Goal: Information Seeking & Learning: Learn about a topic

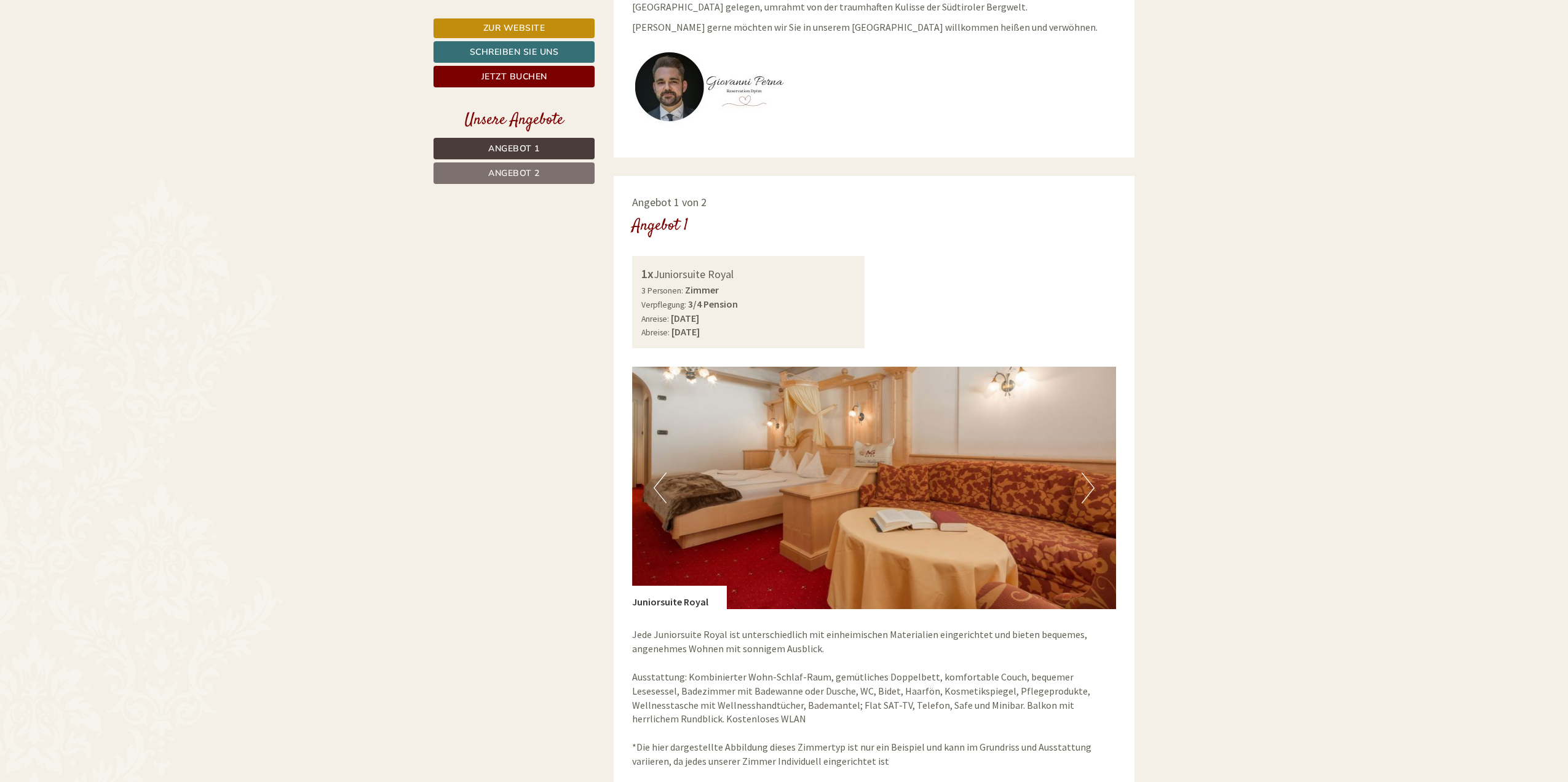
scroll to position [861, 0]
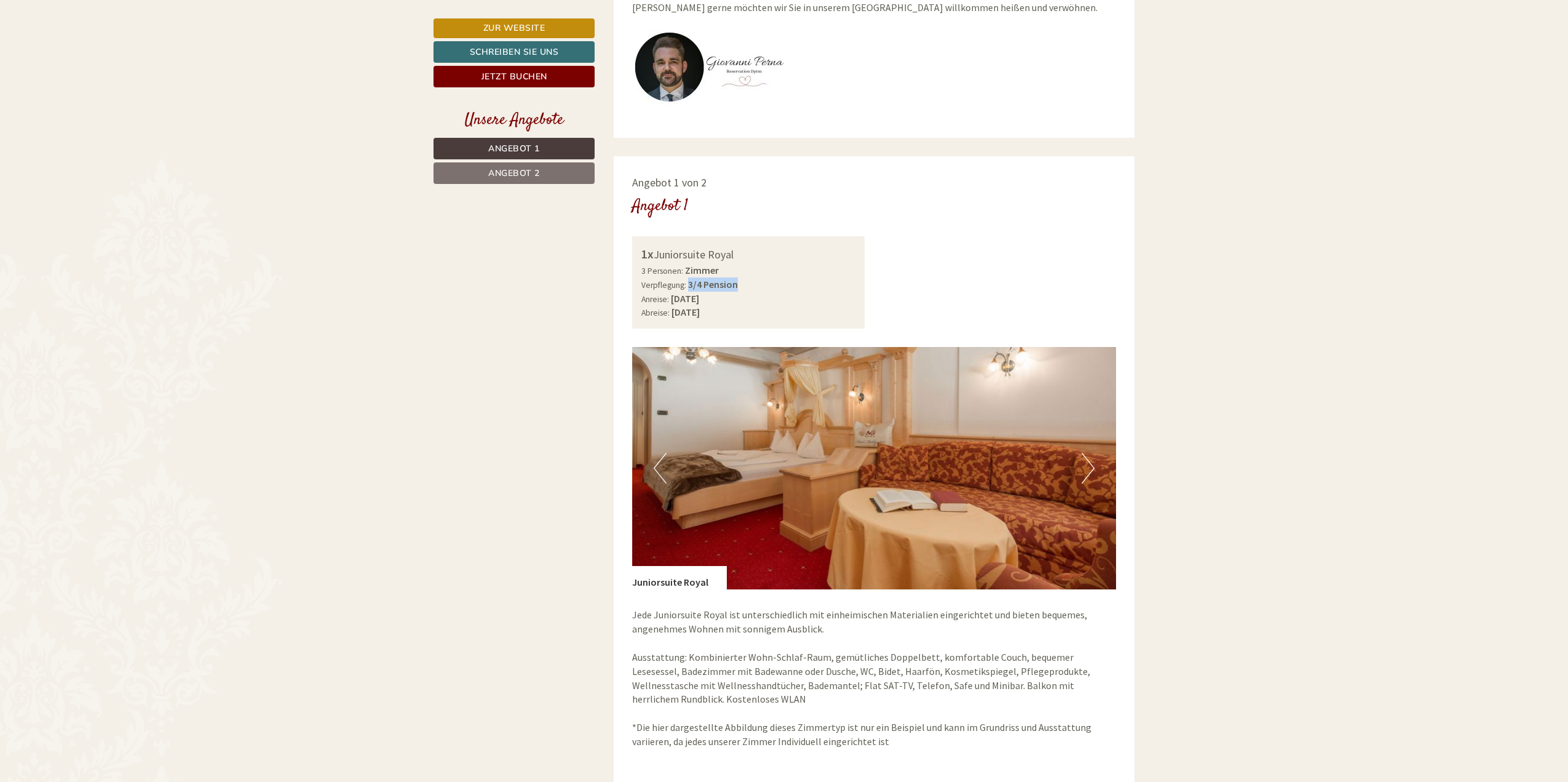
drag, startPoint x: 689, startPoint y: 279, endPoint x: 771, endPoint y: 289, distance: 82.6
click at [771, 289] on div "3 Personen: Zimmer Verpflegung: 3/4 Pension" at bounding box center [749, 277] width 215 height 28
click at [907, 282] on div "1x Juniorsuite Royal 3 Personen: Zimmer Verpflegung: 3/4 Pension Anreise: [DATE…" at bounding box center [875, 282] width 503 height 92
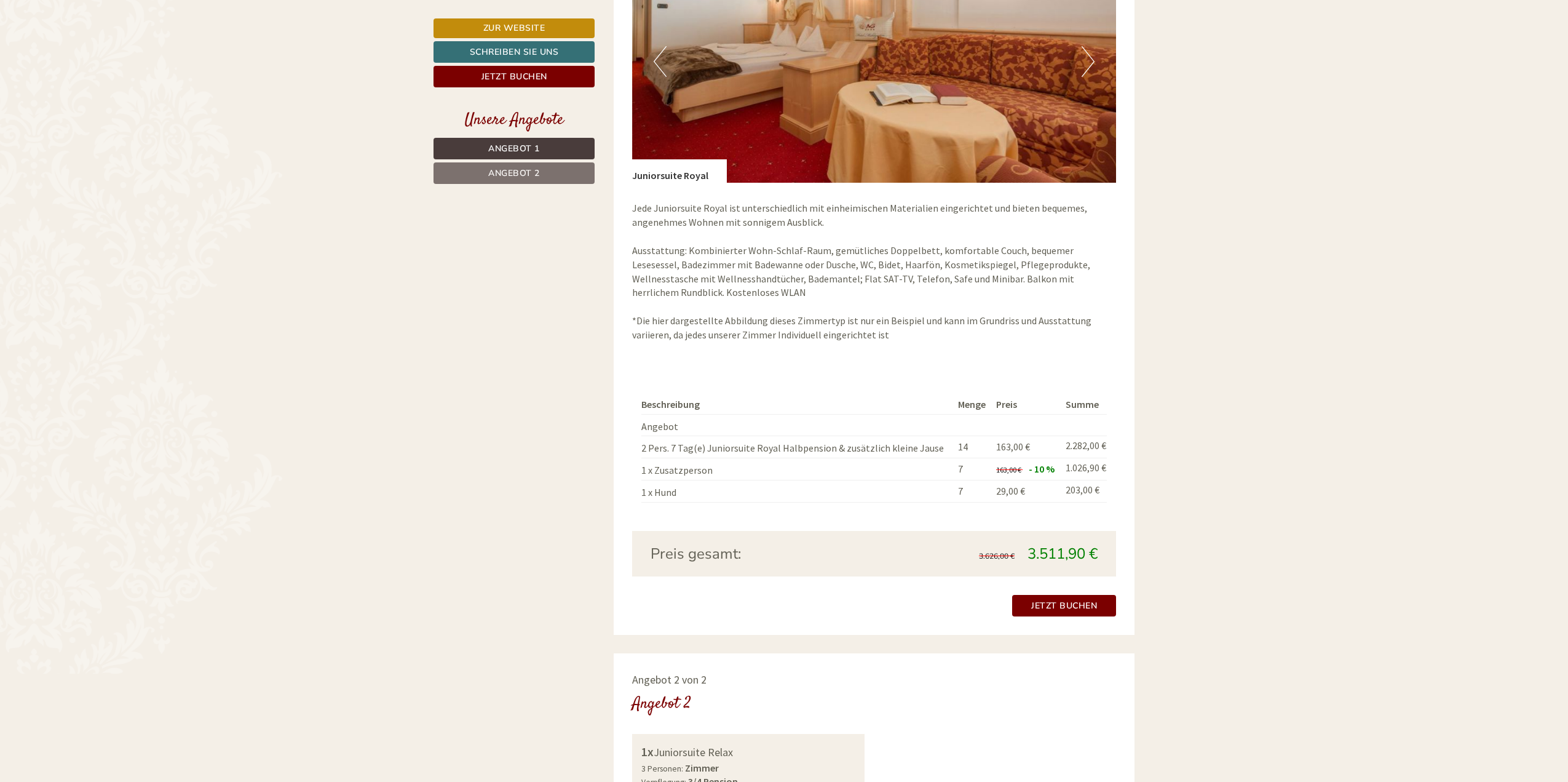
scroll to position [1292, 0]
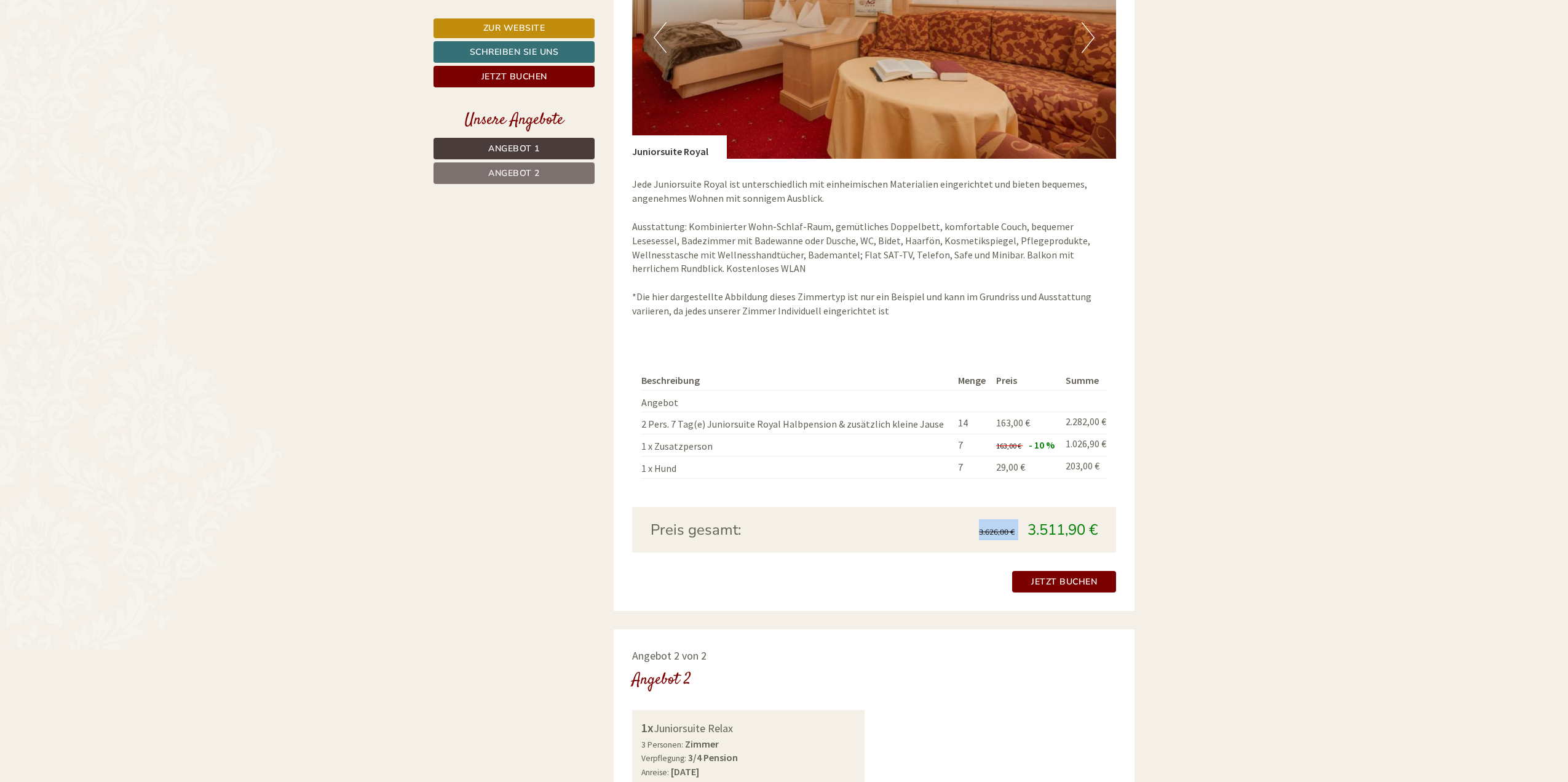
drag, startPoint x: 1020, startPoint y: 520, endPoint x: 1163, endPoint y: 528, distance: 143.2
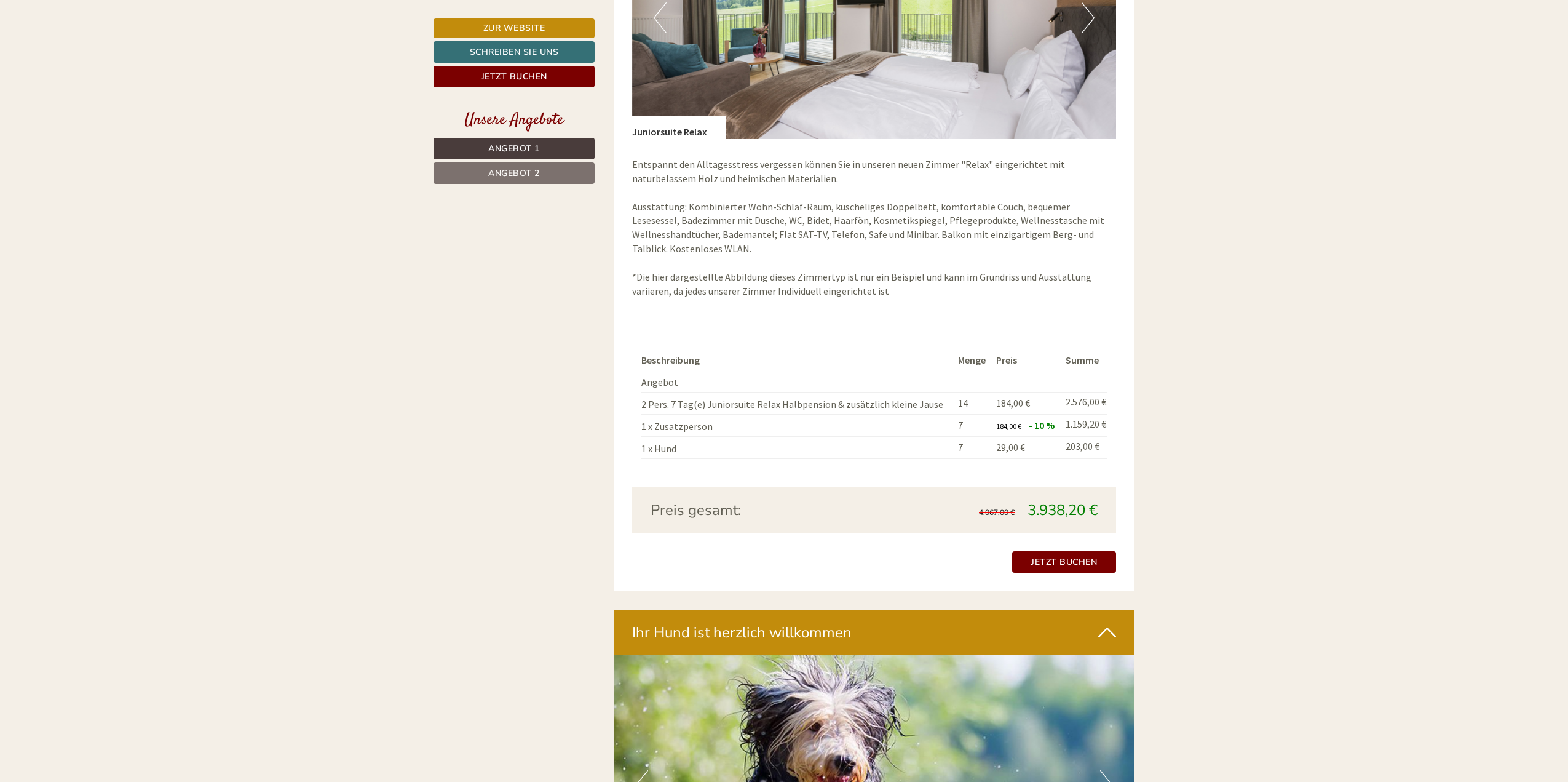
scroll to position [2276, 0]
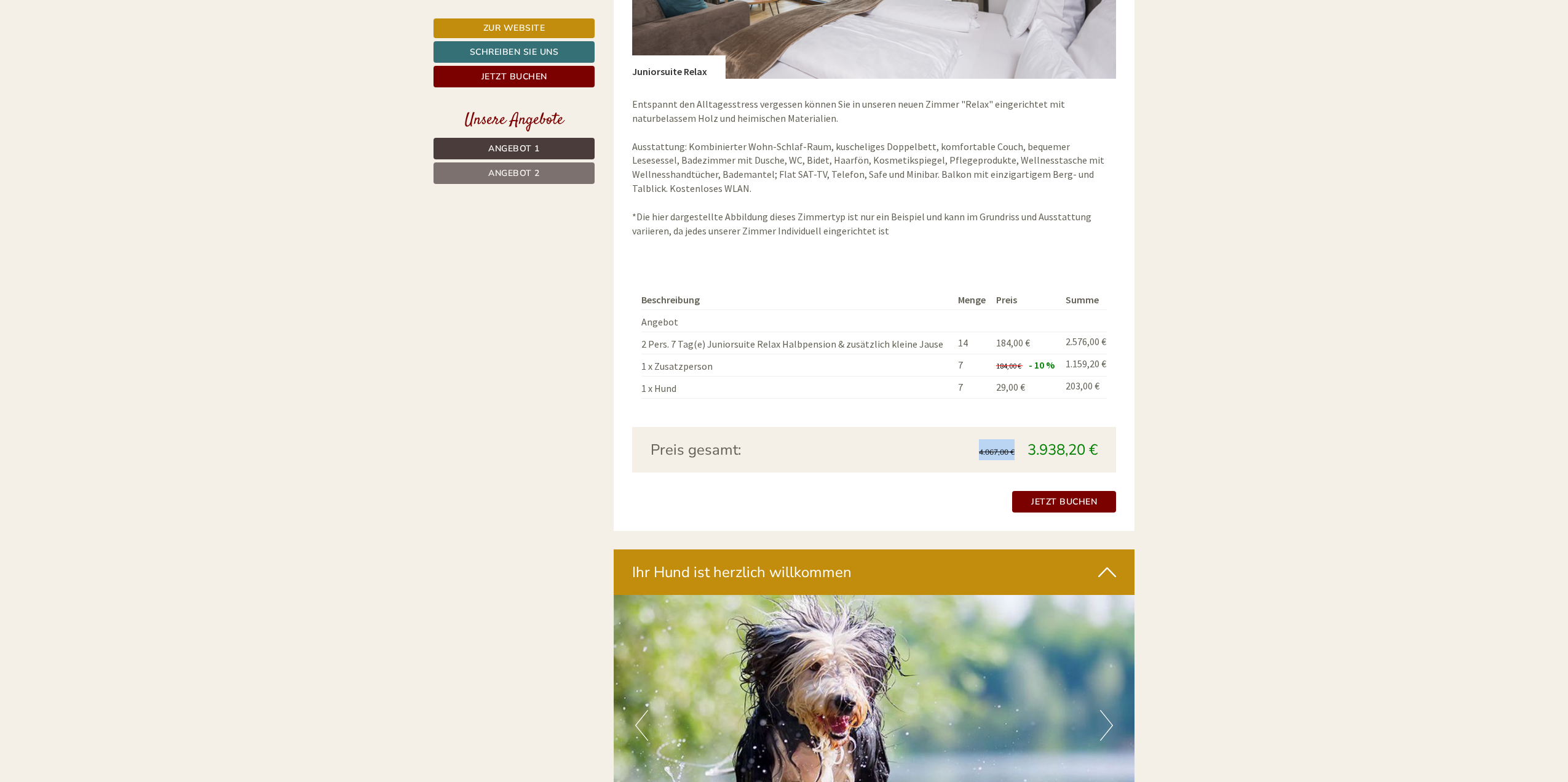
drag, startPoint x: 1018, startPoint y: 445, endPoint x: 1157, endPoint y: 455, distance: 139.4
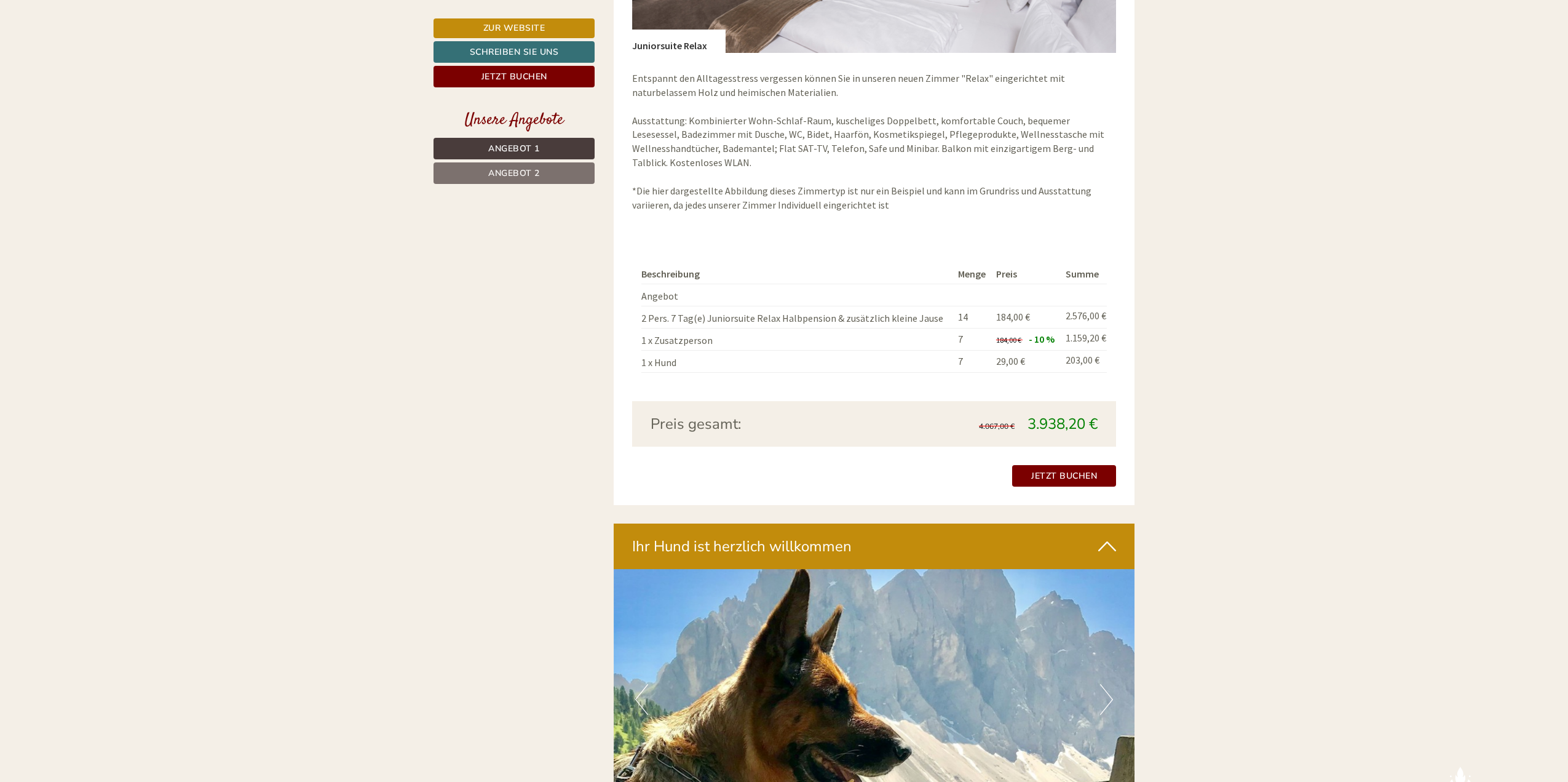
scroll to position [2214, 0]
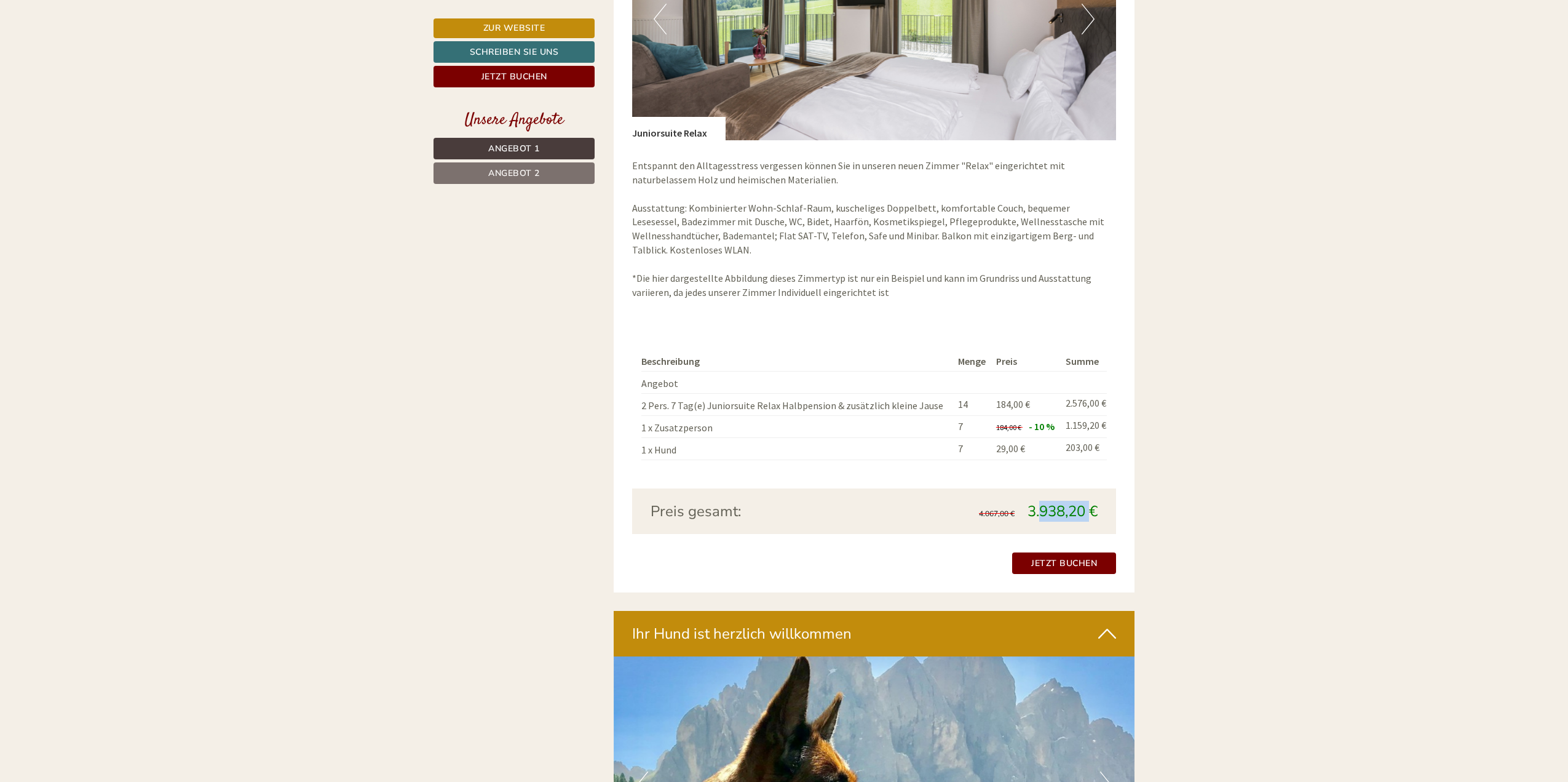
drag, startPoint x: 1037, startPoint y: 511, endPoint x: 1109, endPoint y: 510, distance: 72.0
click at [1104, 510] on div "4.067,00 € 3.938,20 €" at bounding box center [990, 510] width 233 height 21
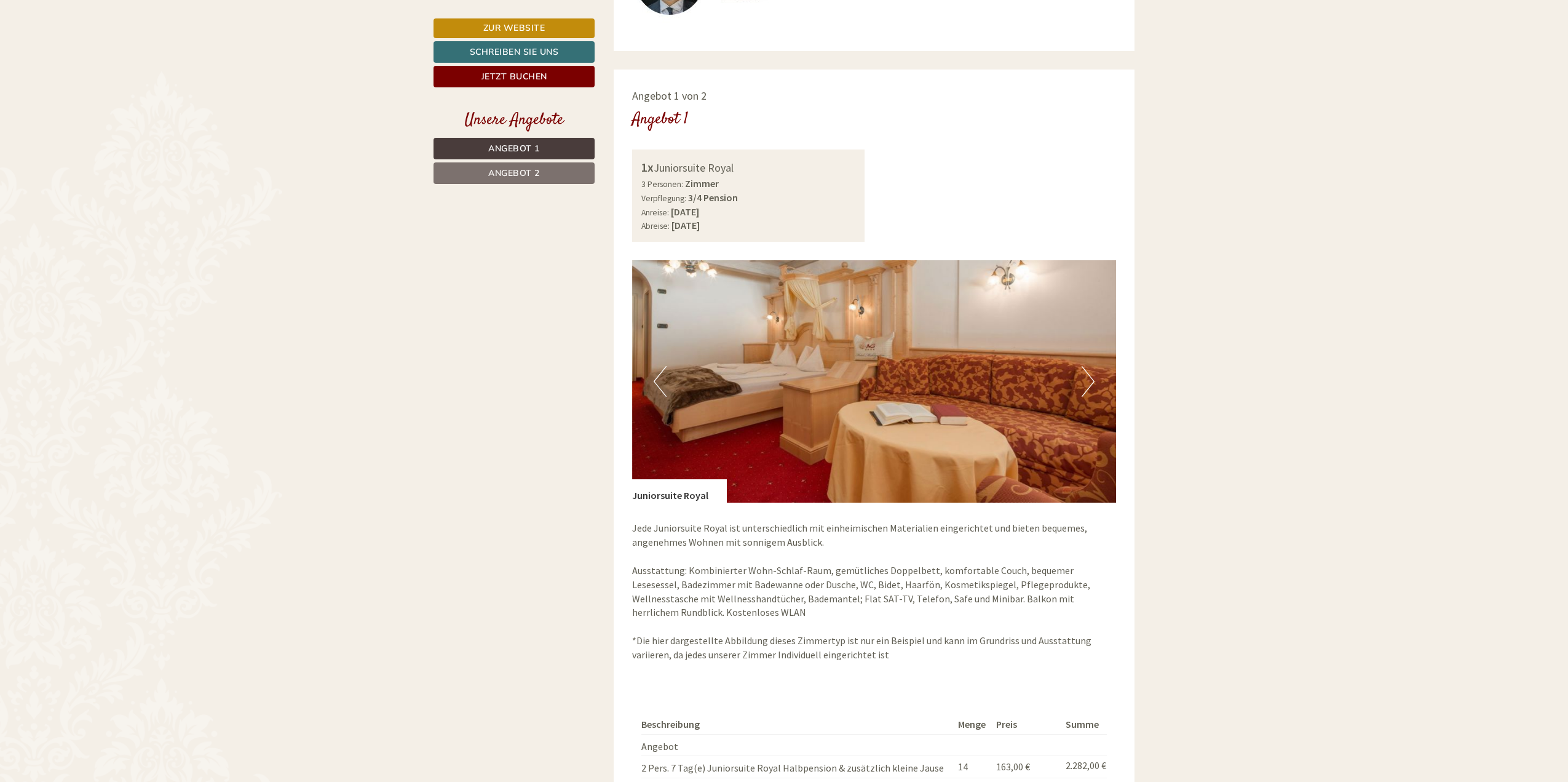
scroll to position [800, 0]
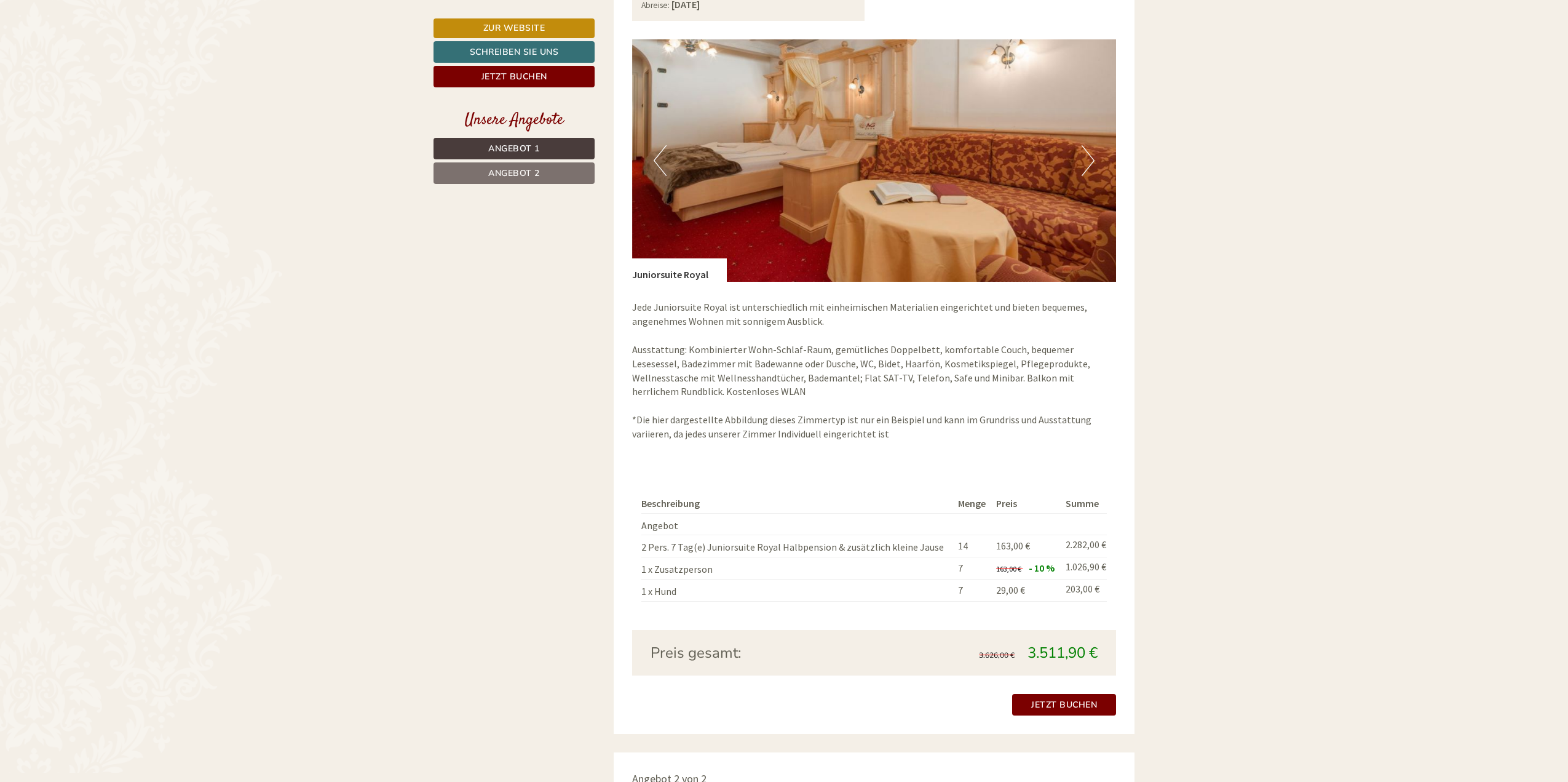
drag, startPoint x: 990, startPoint y: 444, endPoint x: 986, endPoint y: 454, distance: 10.8
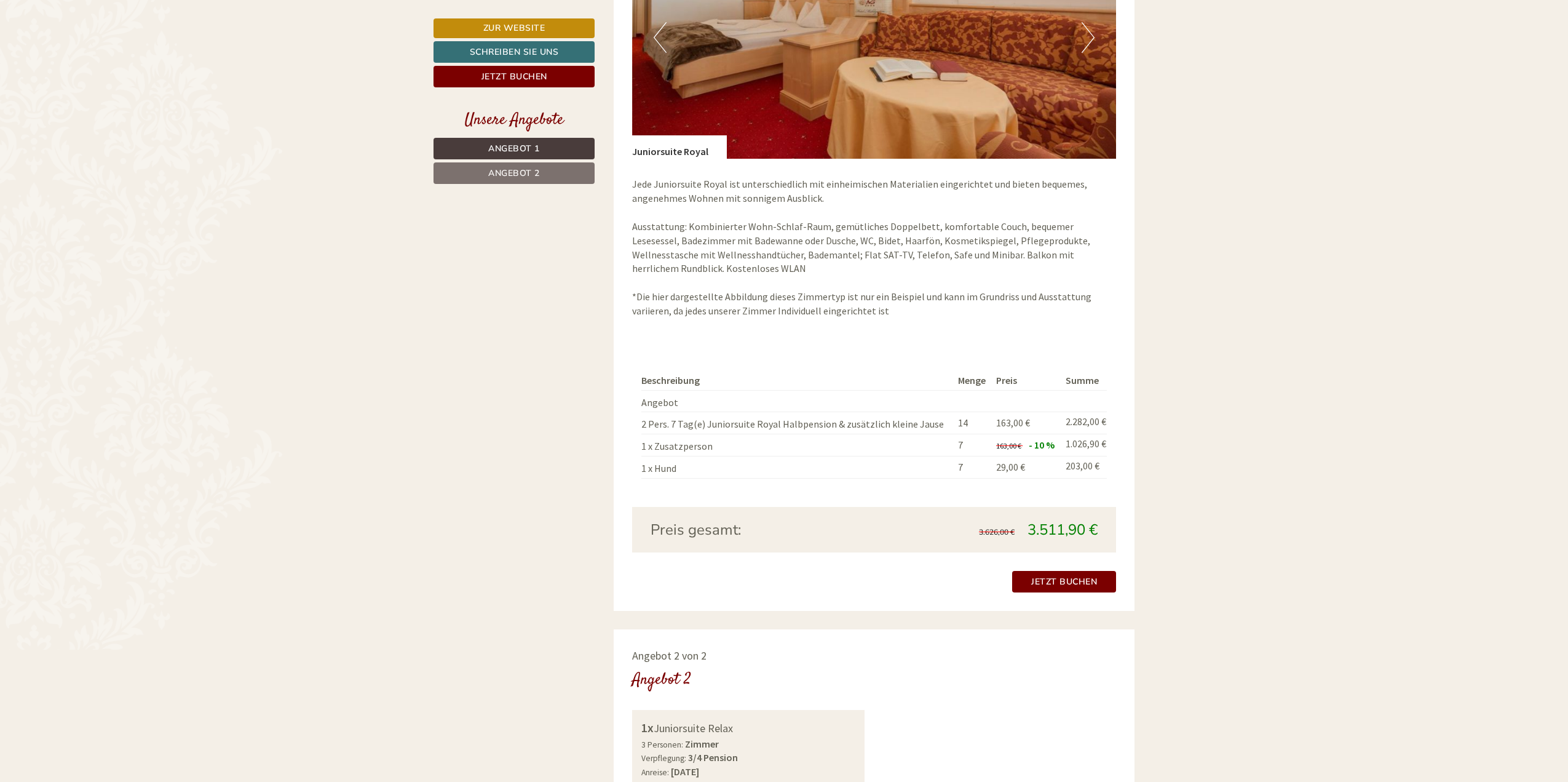
drag, startPoint x: 986, startPoint y: 454, endPoint x: 712, endPoint y: 355, distance: 291.3
click at [712, 355] on div "Beschreibung Menge Preis Summe Angebot 2 Pers. 7 Tag(e) Juniorsuite Royal Halbp…" at bounding box center [875, 424] width 485 height 164
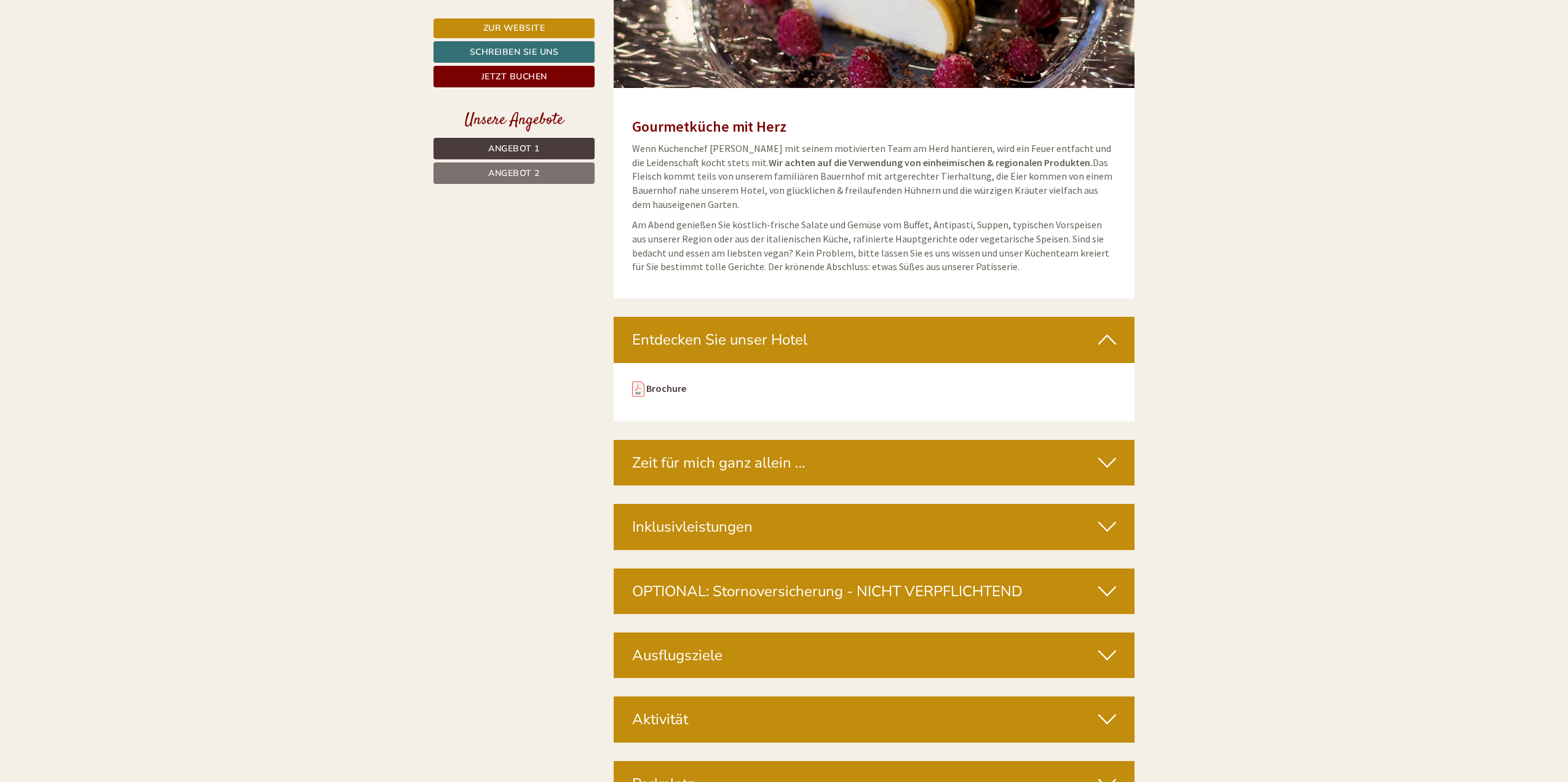
scroll to position [4491, 0]
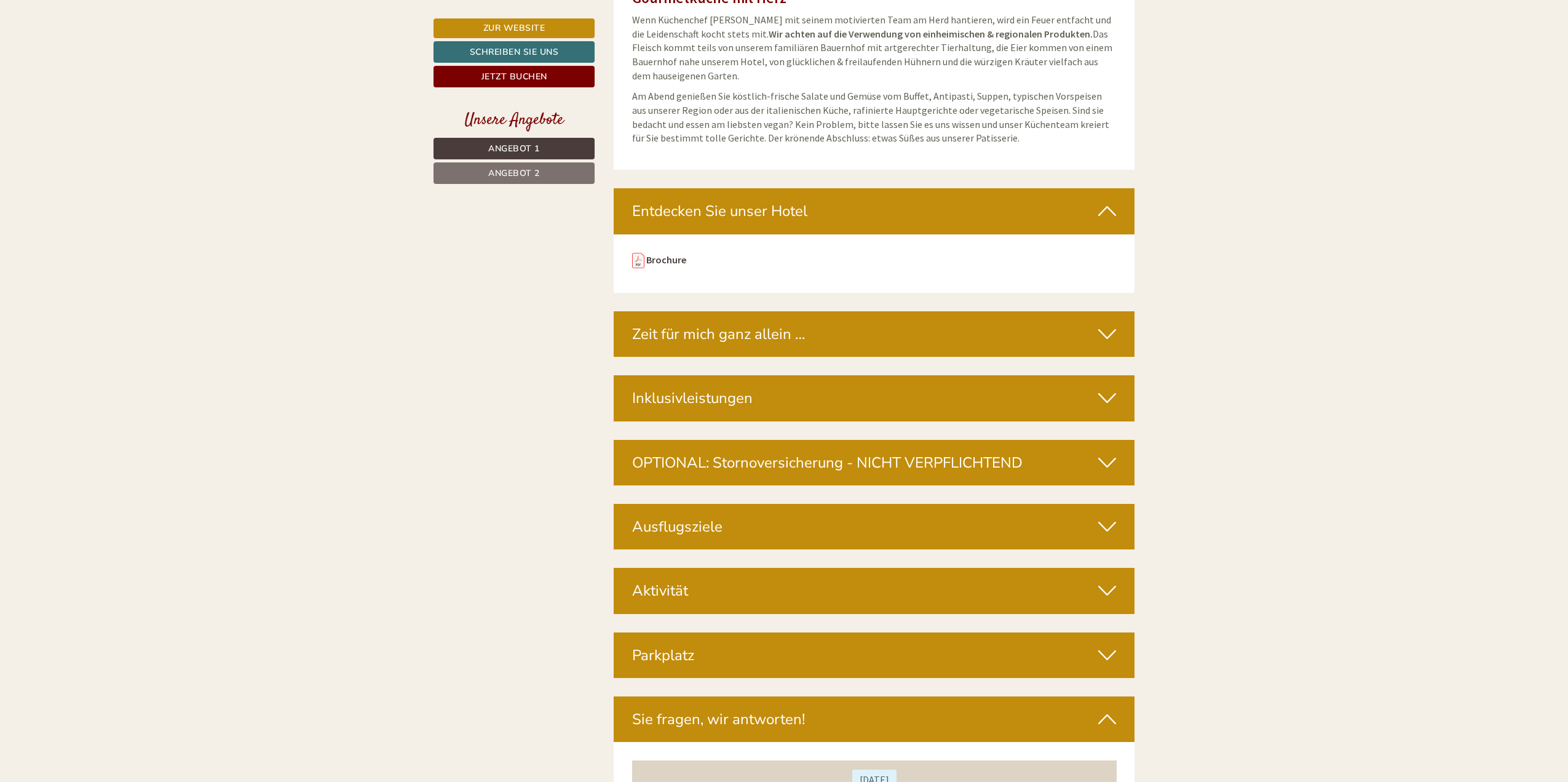
click at [759, 381] on div "Inklusivleistungen" at bounding box center [875, 398] width 521 height 45
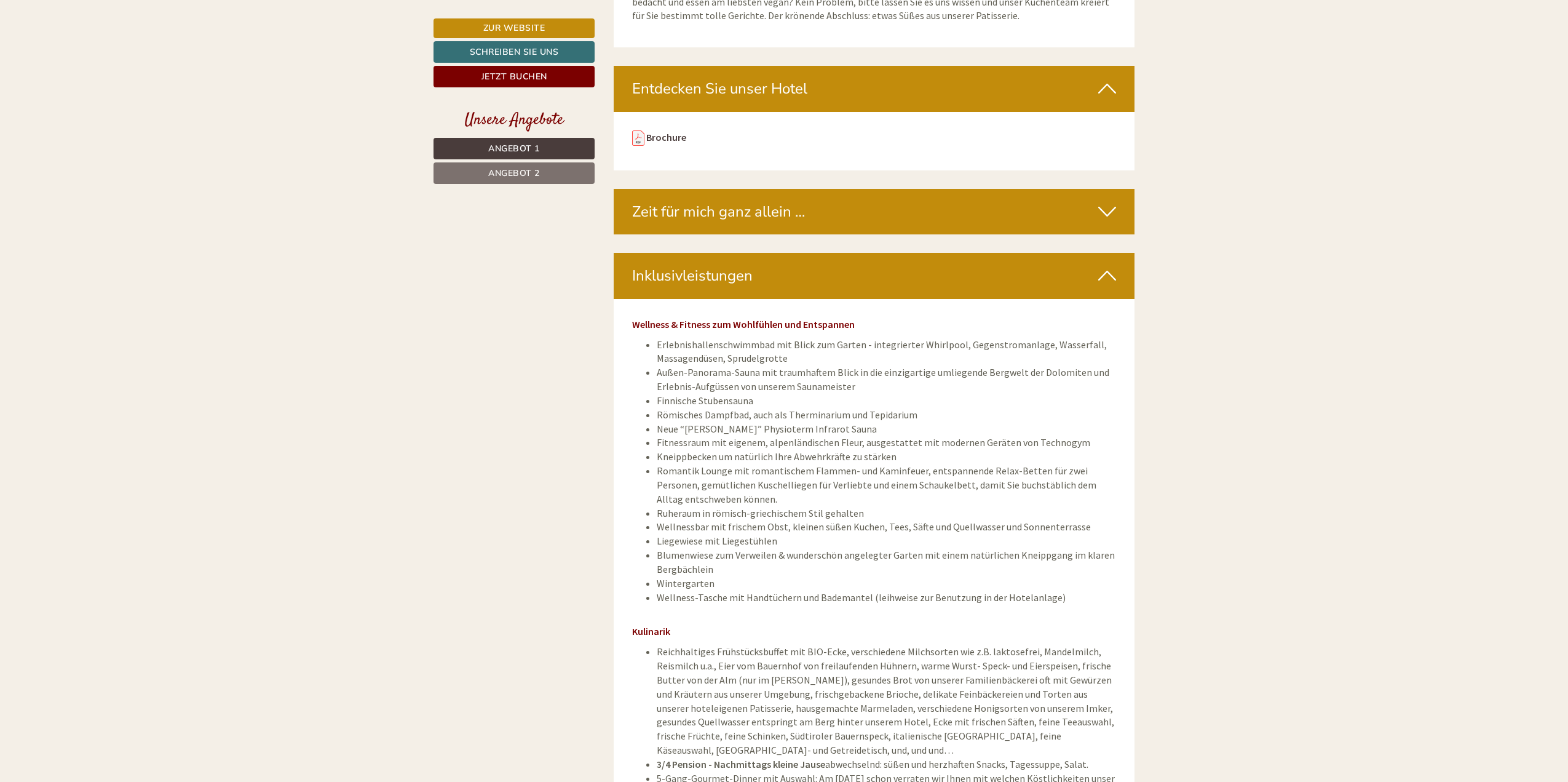
scroll to position [4614, 0]
drag, startPoint x: 658, startPoint y: 327, endPoint x: 957, endPoint y: 328, distance: 299.0
click at [957, 337] on li "Erlebnishallenschwimmbad mit Blick zum Garten - integrierter Whirlpool, Gegenst…" at bounding box center [886, 351] width 460 height 28
click at [900, 337] on li "Erlebnishallenschwimmbad mit Blick zum Garten - integrierter Whirlpool, Gegenst…" at bounding box center [886, 351] width 460 height 28
click at [1000, 337] on li "Erlebnishallenschwimmbad mit Blick zum Garten - integrierter Whirlpool, Gegenst…" at bounding box center [886, 351] width 460 height 28
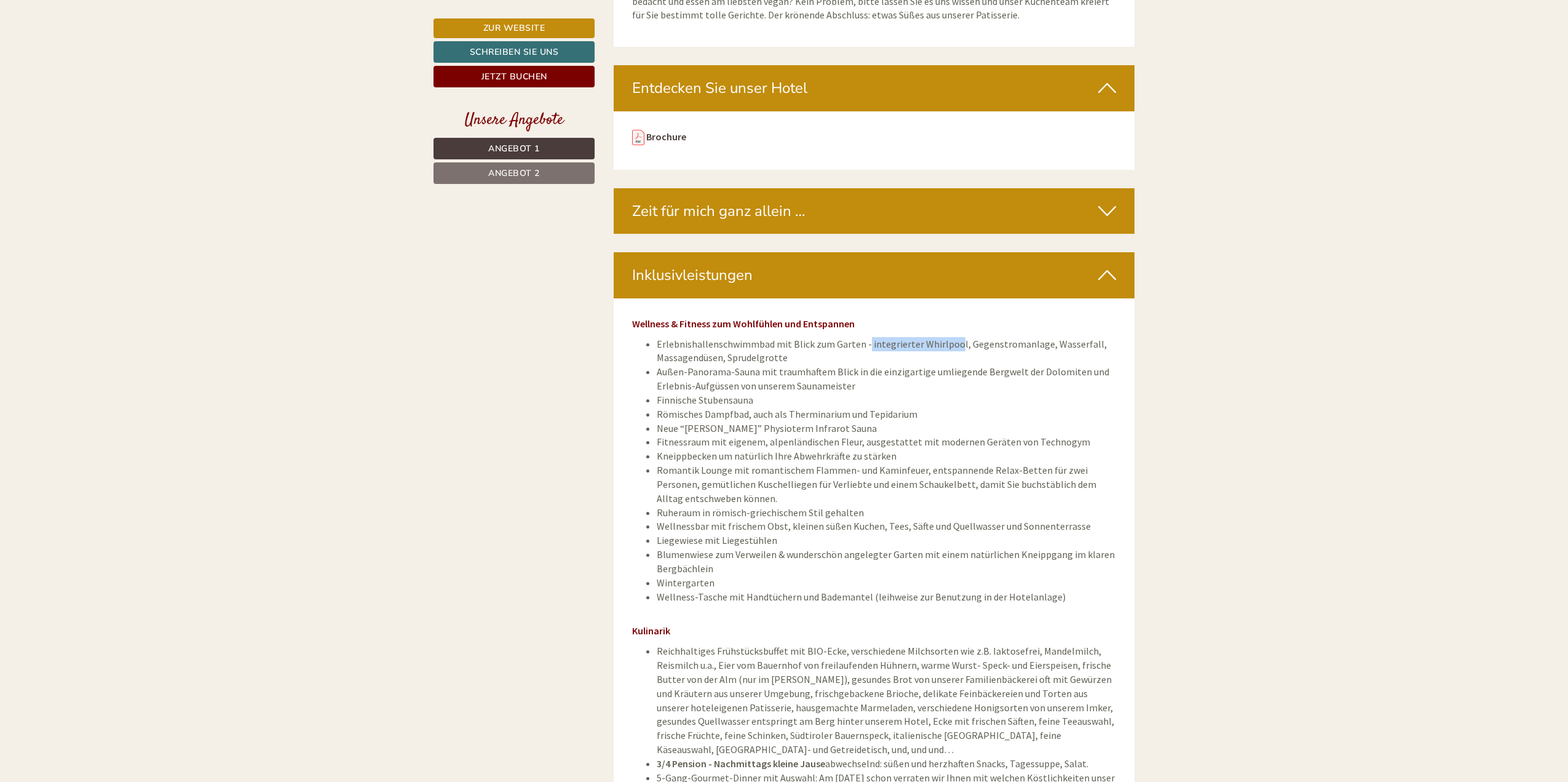
drag, startPoint x: 949, startPoint y: 328, endPoint x: 863, endPoint y: 319, distance: 86.5
click at [863, 337] on li "Erlebnishallenschwimmbad mit Blick zum Garten - integrierter Whirlpool, Gegenst…" at bounding box center [886, 351] width 460 height 28
click at [856, 339] on li "Erlebnishallenschwimmbad mit Blick zum Garten - integrierter Whirlpool, Gegenst…" at bounding box center [886, 351] width 460 height 28
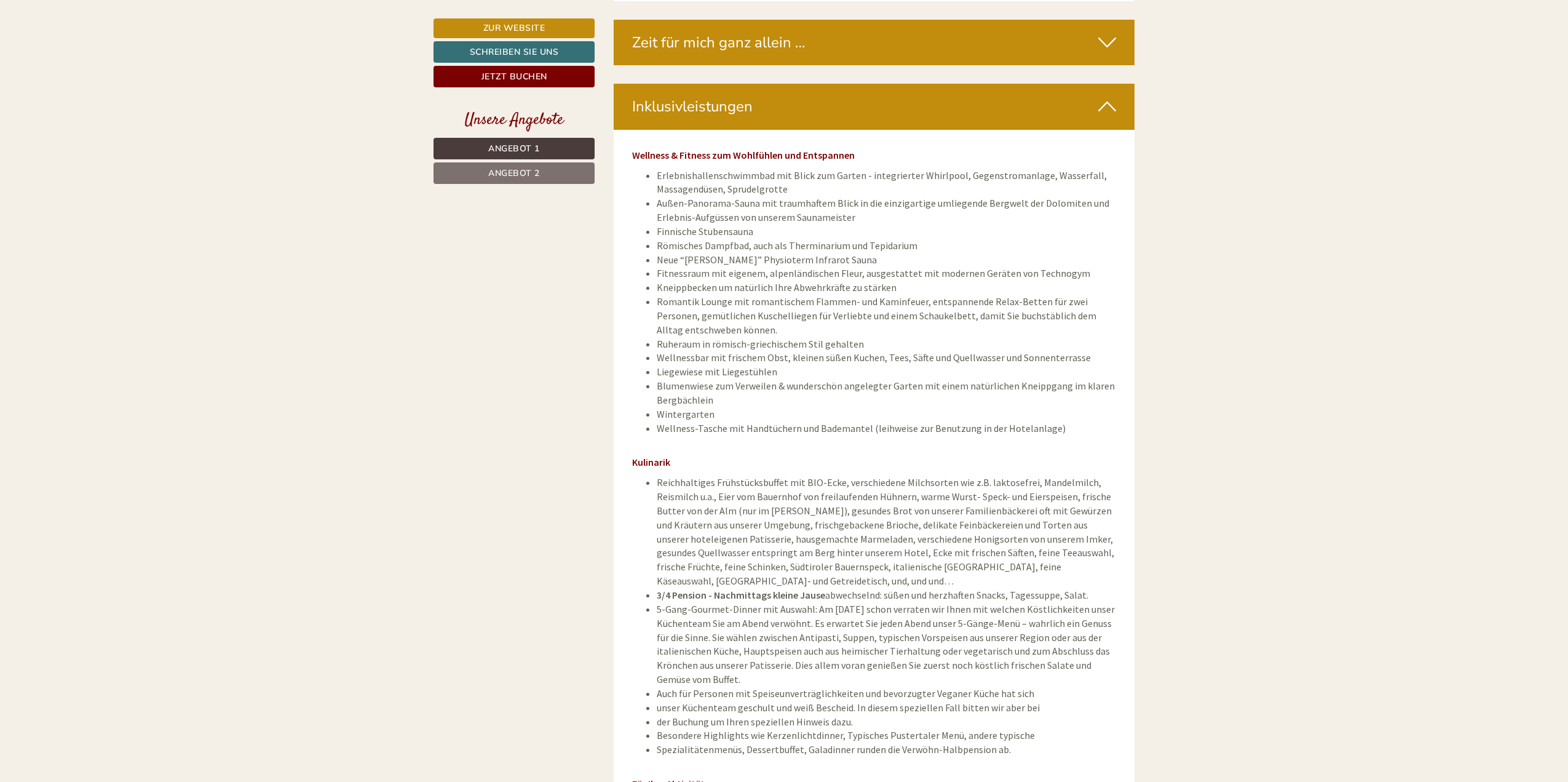
scroll to position [4860, 0]
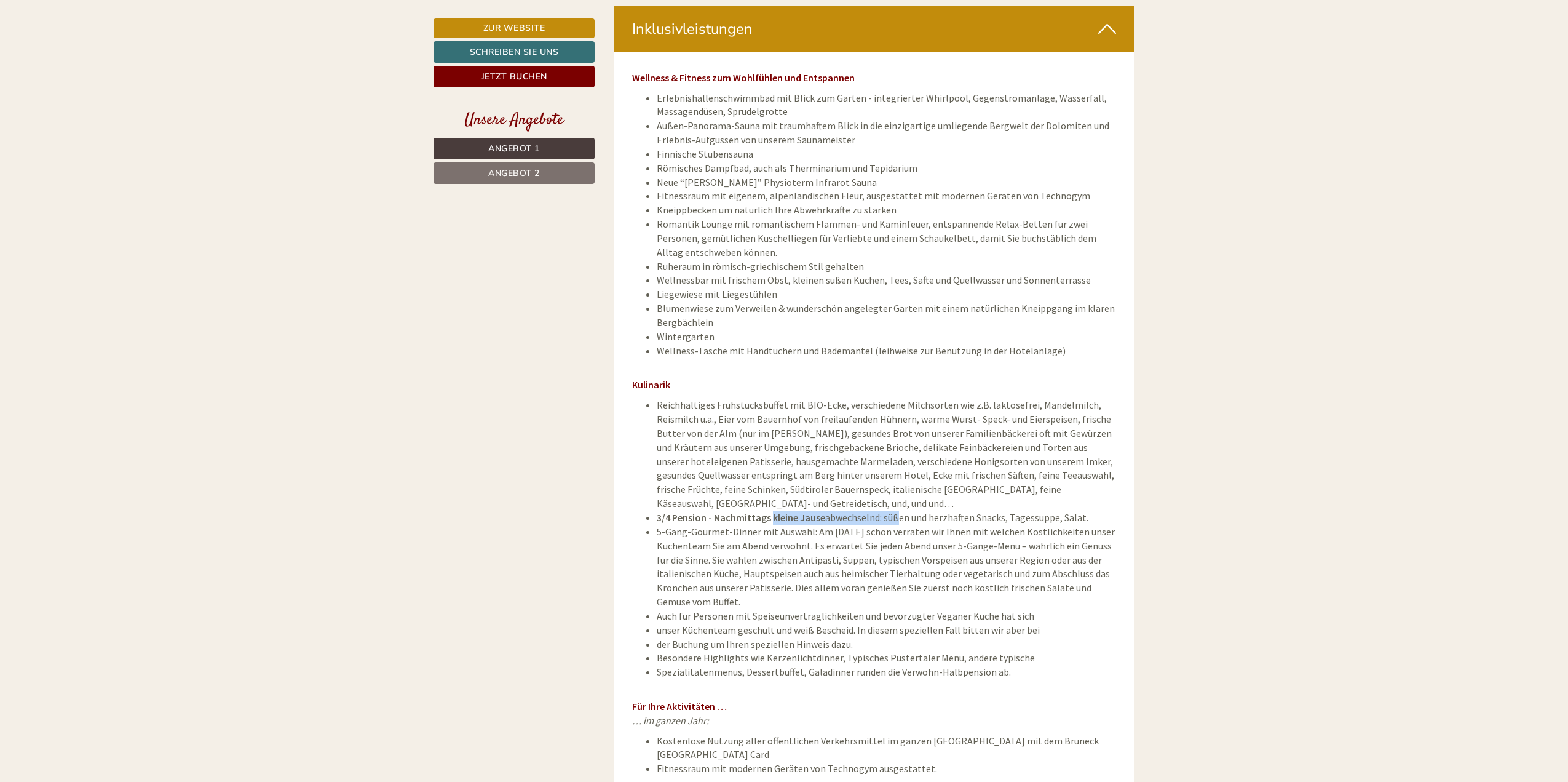
drag, startPoint x: 771, startPoint y: 502, endPoint x: 880, endPoint y: 505, distance: 109.0
click at [890, 510] on li "3/4 Pension - Nachmittags kleine Jause abwechselnd: süßen und herzhaften Snacks…" at bounding box center [886, 518] width 460 height 14
click at [816, 525] on li "5-Gang-Gourmet-Dinner mit Auswahl: Am [DATE] schon verraten wir Ihnen mit welch…" at bounding box center [886, 567] width 460 height 85
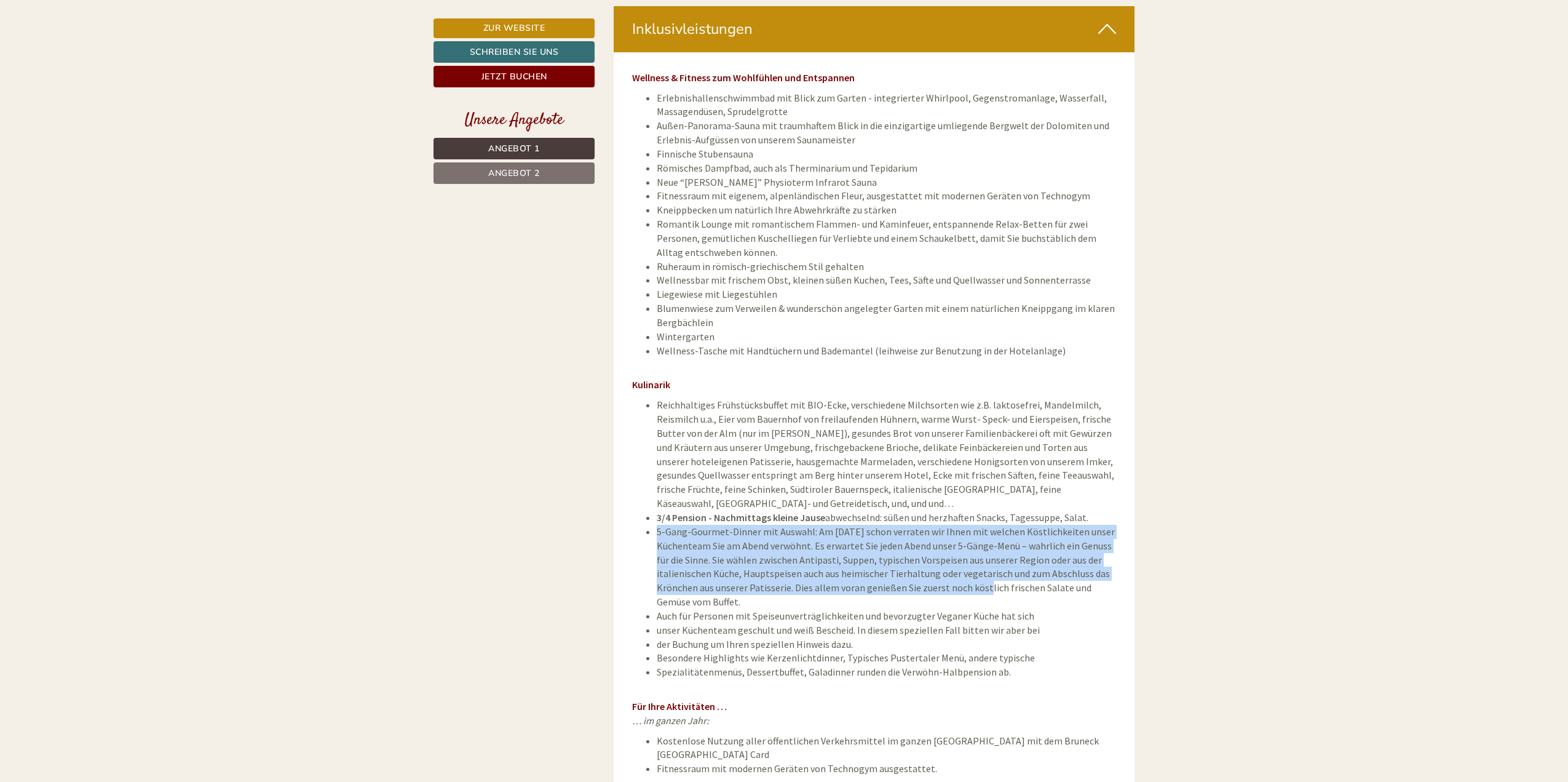
drag, startPoint x: 656, startPoint y: 514, endPoint x: 975, endPoint y: 572, distance: 324.2
click at [983, 568] on li "5-Gang-Gourmet-Dinner mit Auswahl: Am [DATE] schon verraten wir Ihnen mit welch…" at bounding box center [886, 567] width 460 height 85
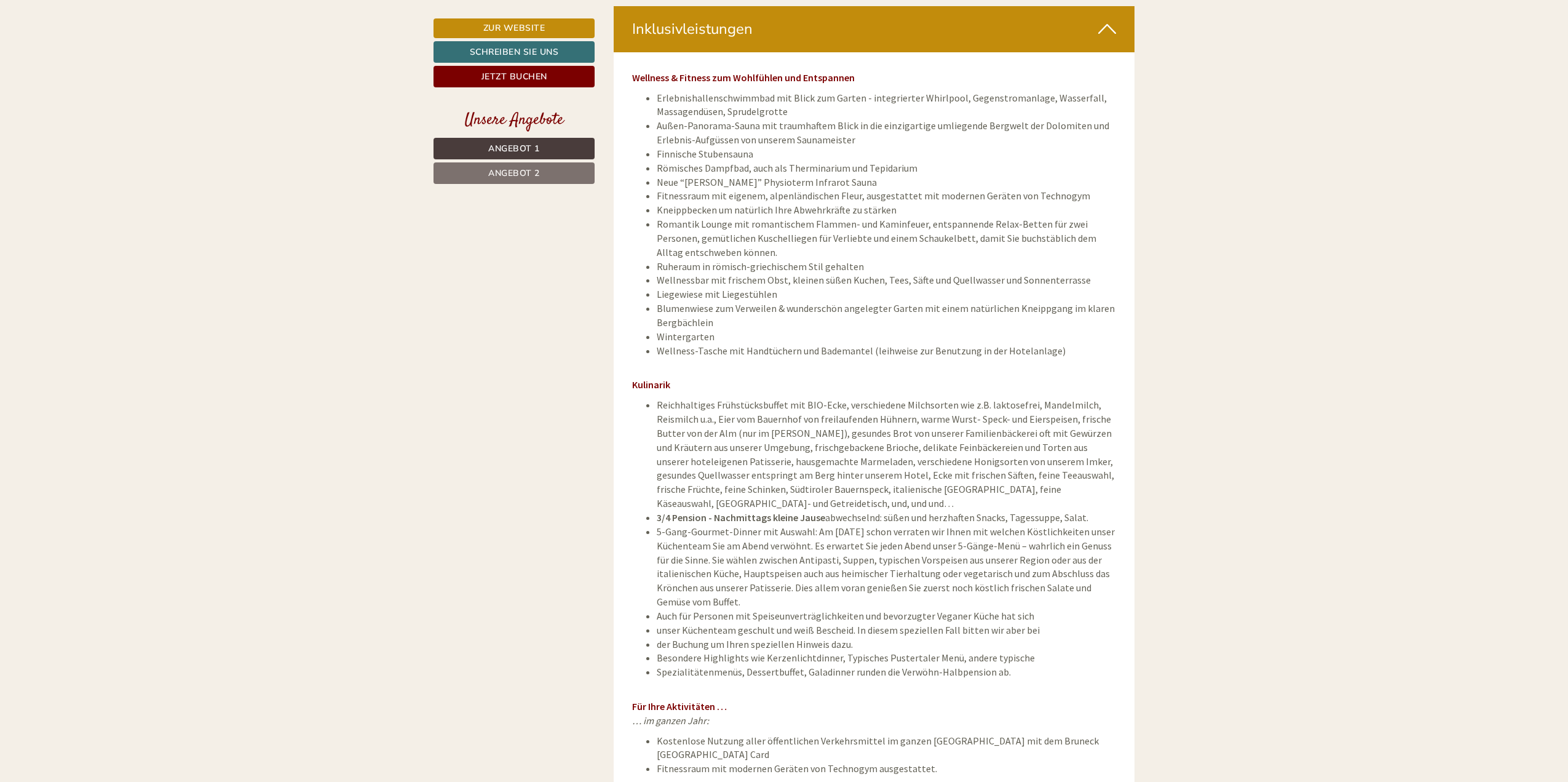
click at [872, 609] on li "Auch für Personen mit Speiseunverträglichkeiten und bevorzugter Veganer Küche h…" at bounding box center [886, 616] width 460 height 14
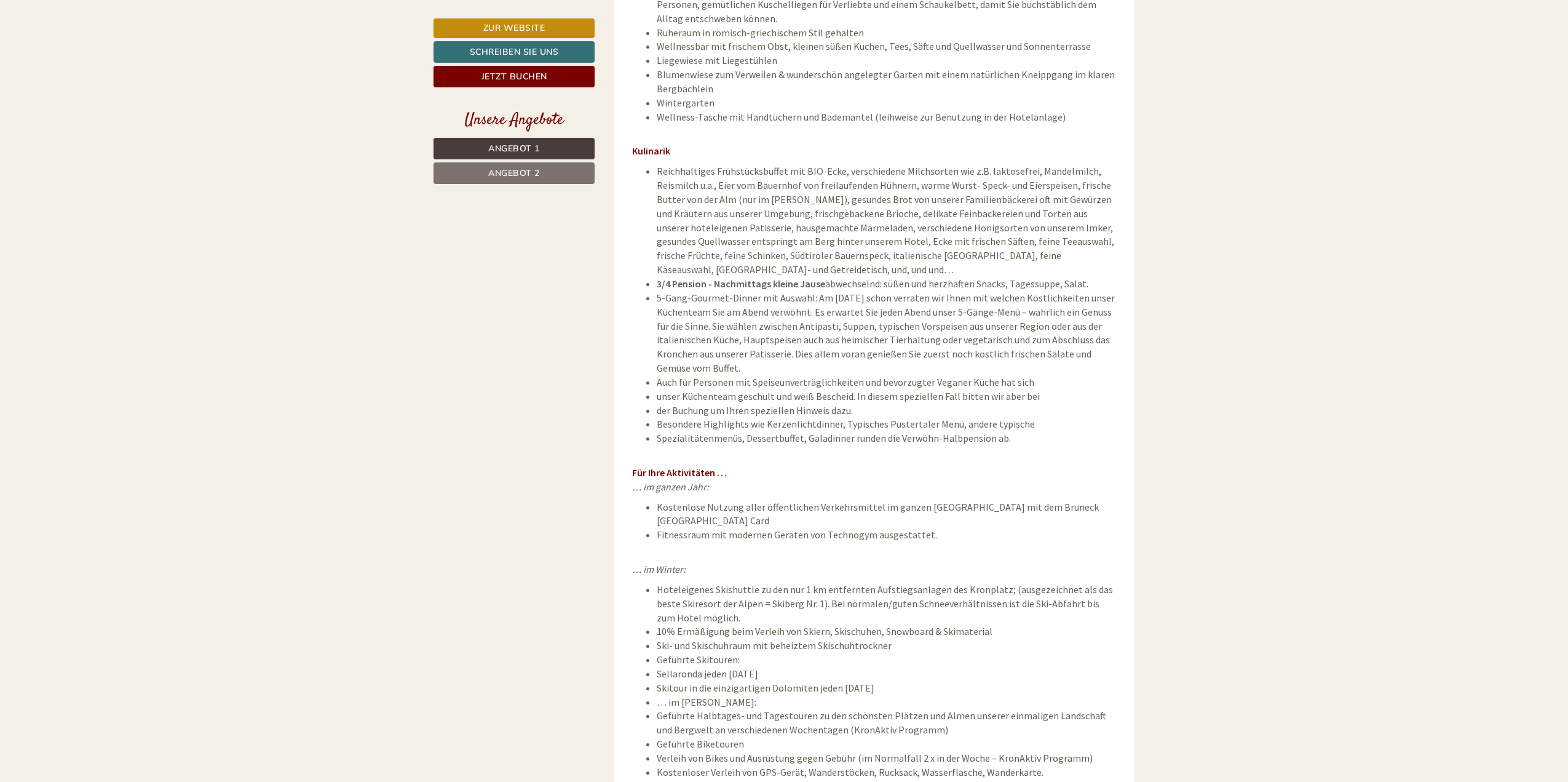
scroll to position [5106, 0]
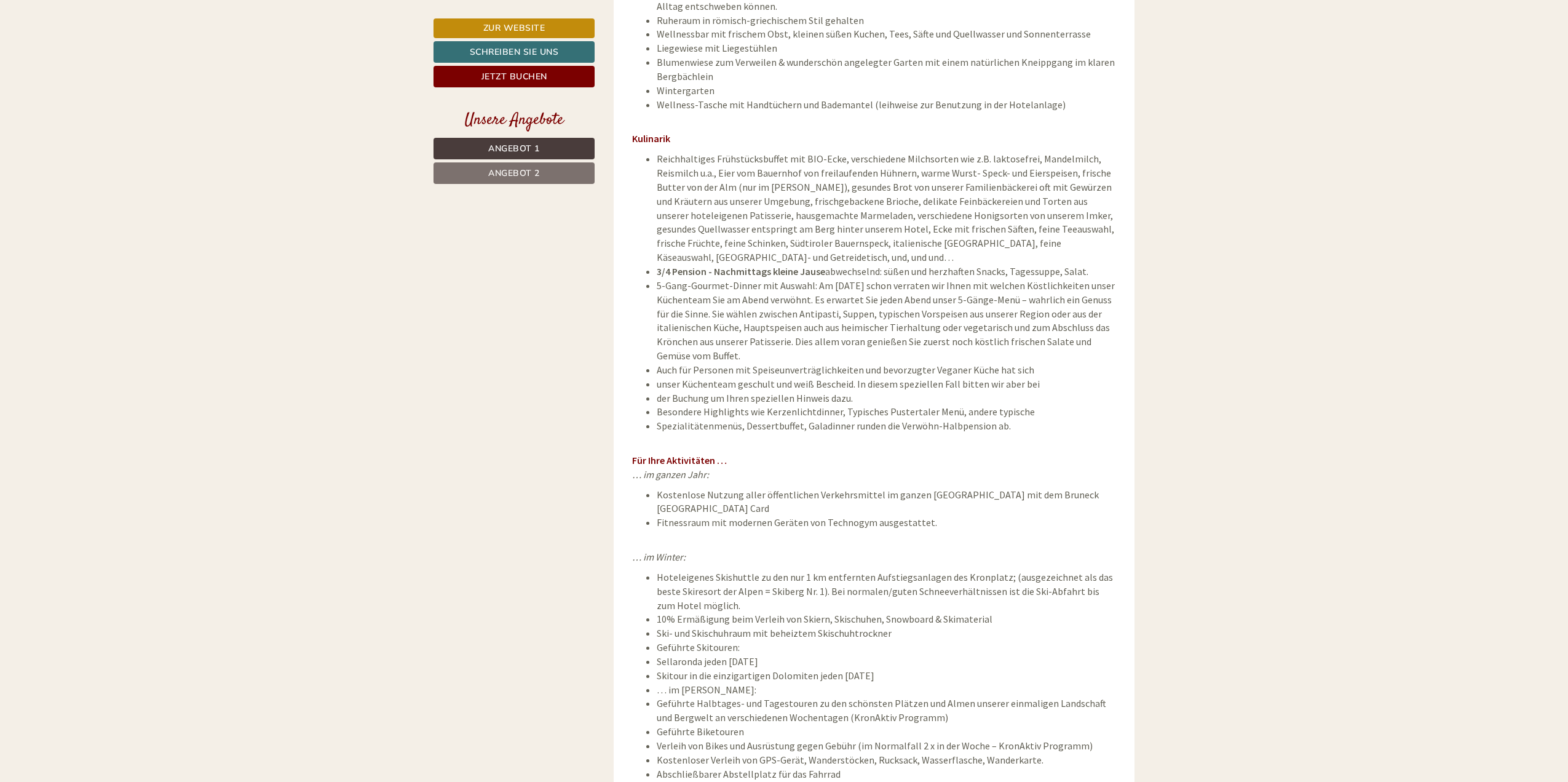
drag, startPoint x: 884, startPoint y: 254, endPoint x: 1059, endPoint y: 284, distance: 177.6
click at [1093, 264] on li "3/4 Pension - Nachmittags kleine Jause abwechselnd: süßen und herzhaften Snacks…" at bounding box center [886, 272] width 460 height 14
click at [1005, 334] on li "5-Gang-Gourmet-Dinner mit Auswahl: Am [DATE] schon verraten wir Ihnen mit welch…" at bounding box center [886, 321] width 460 height 85
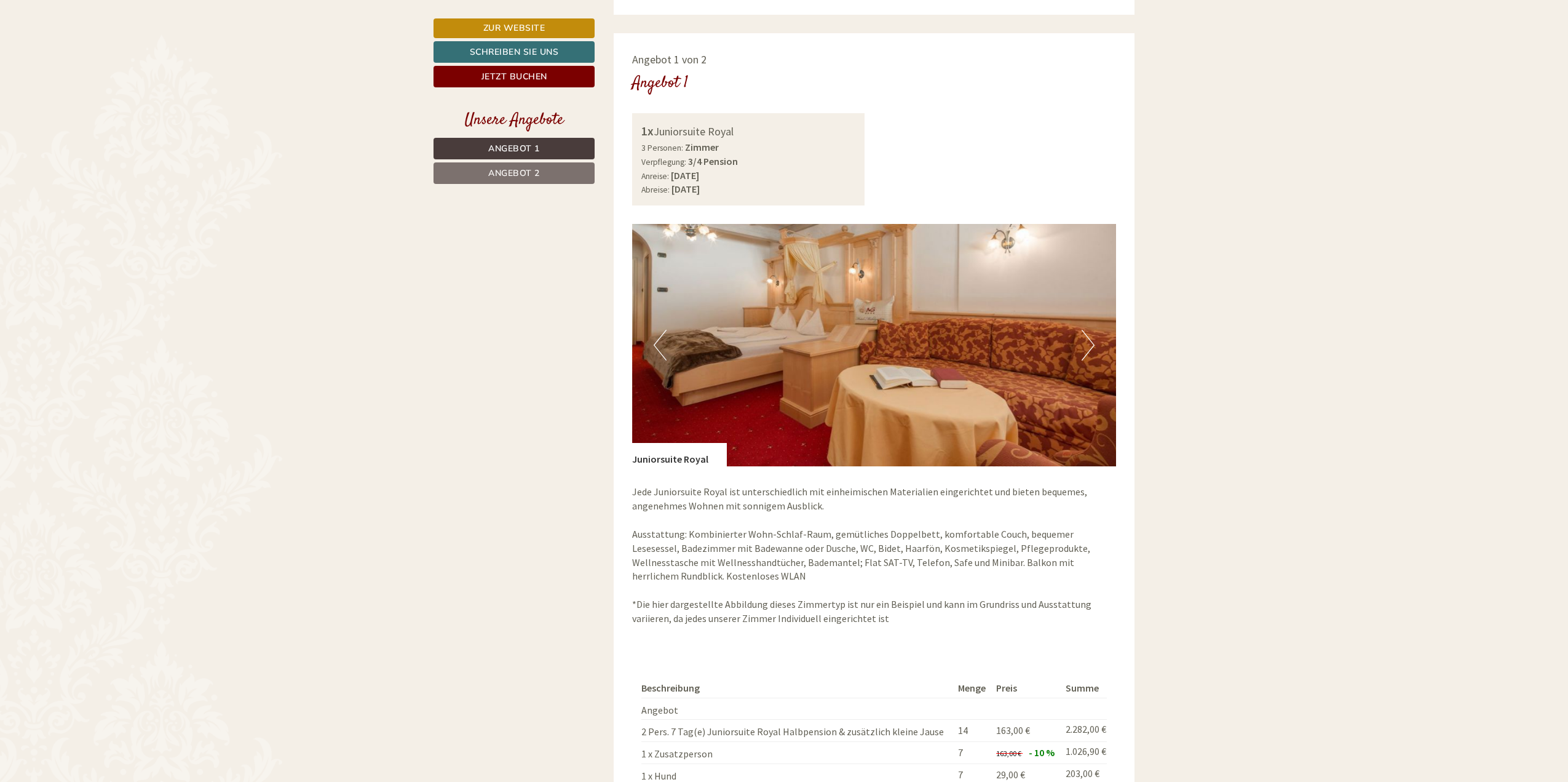
scroll to position [923, 0]
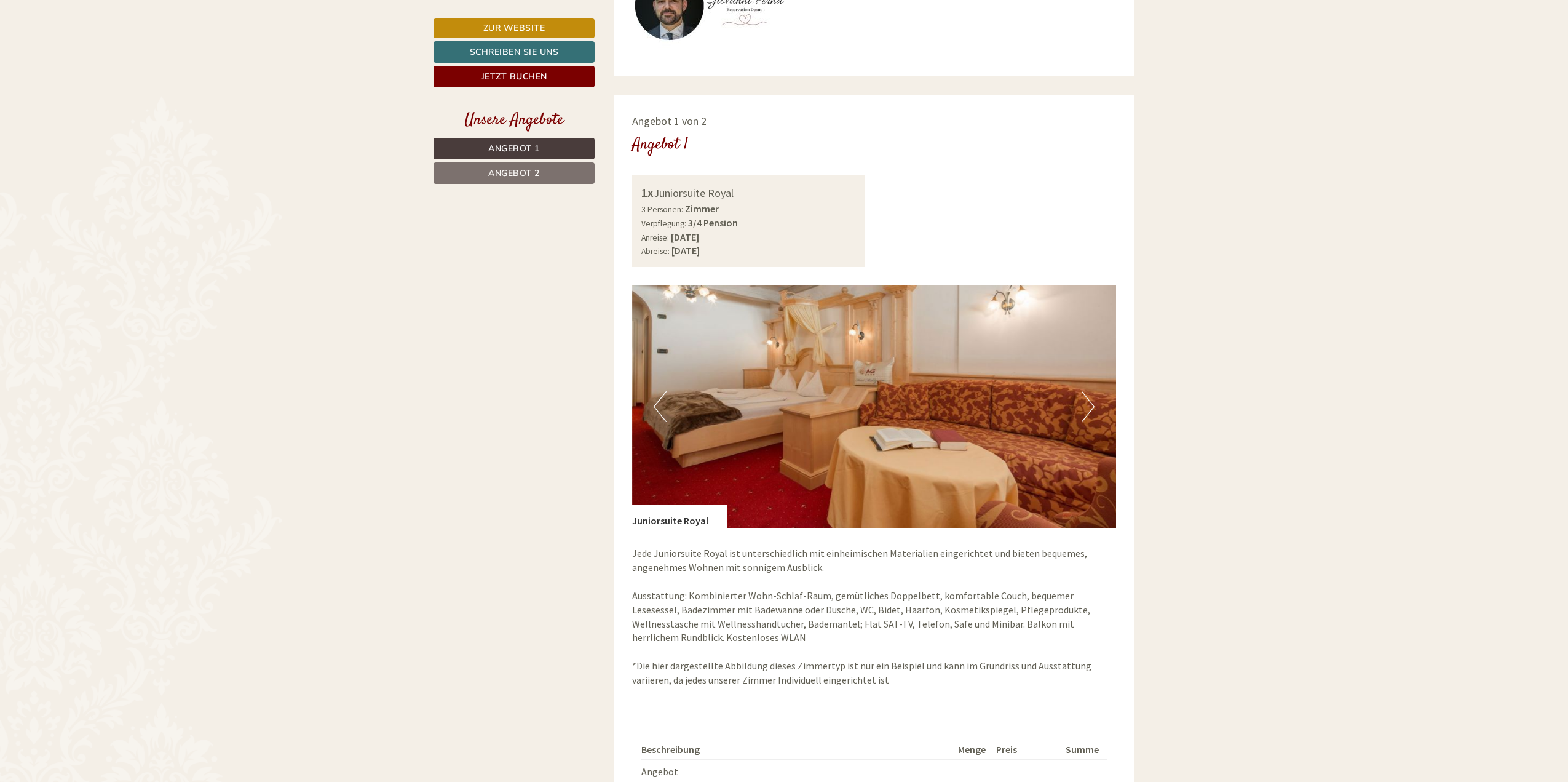
click at [1087, 417] on button "Next" at bounding box center [1088, 406] width 13 height 31
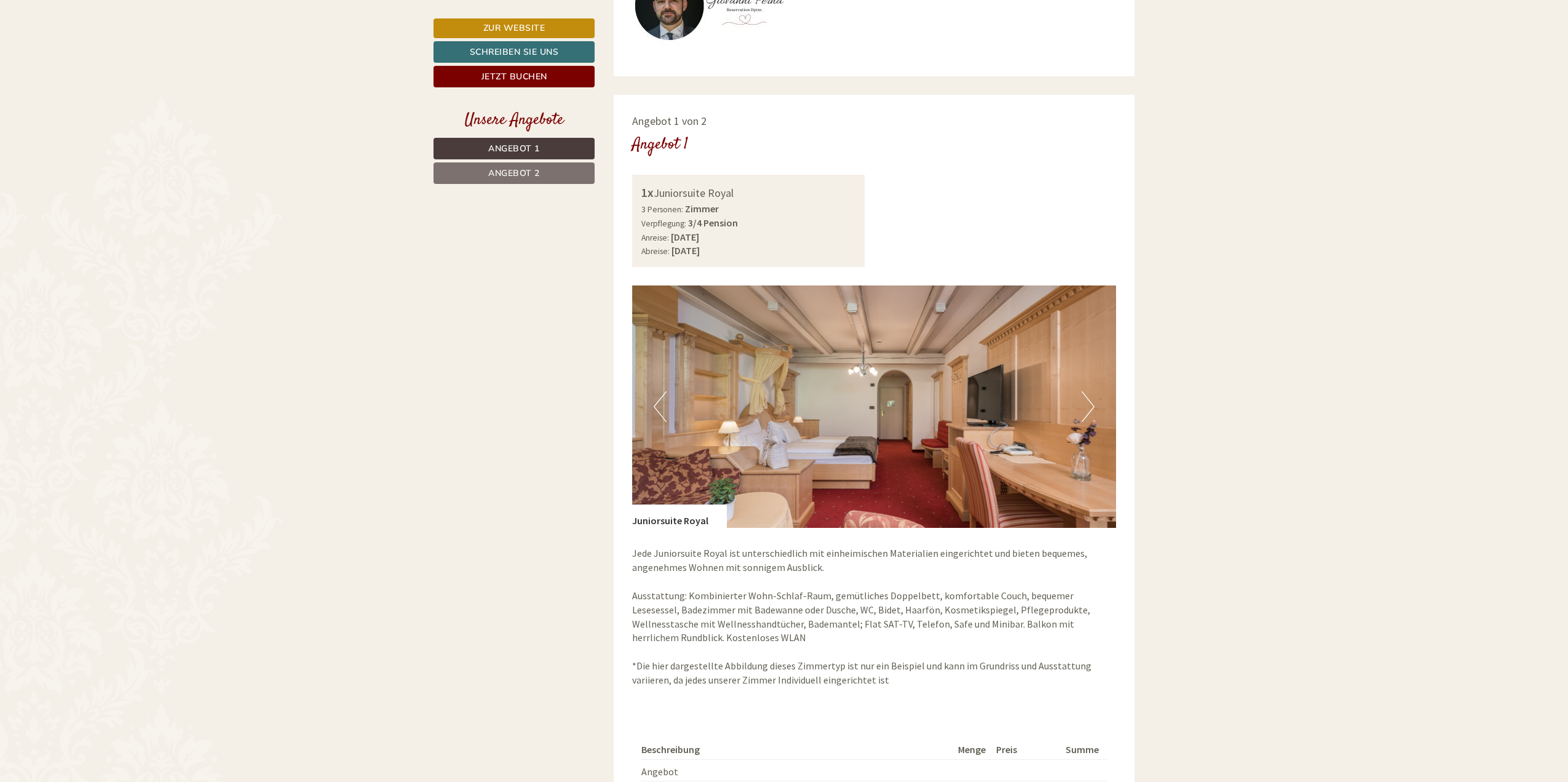
click at [1087, 417] on button "Next" at bounding box center [1088, 406] width 13 height 31
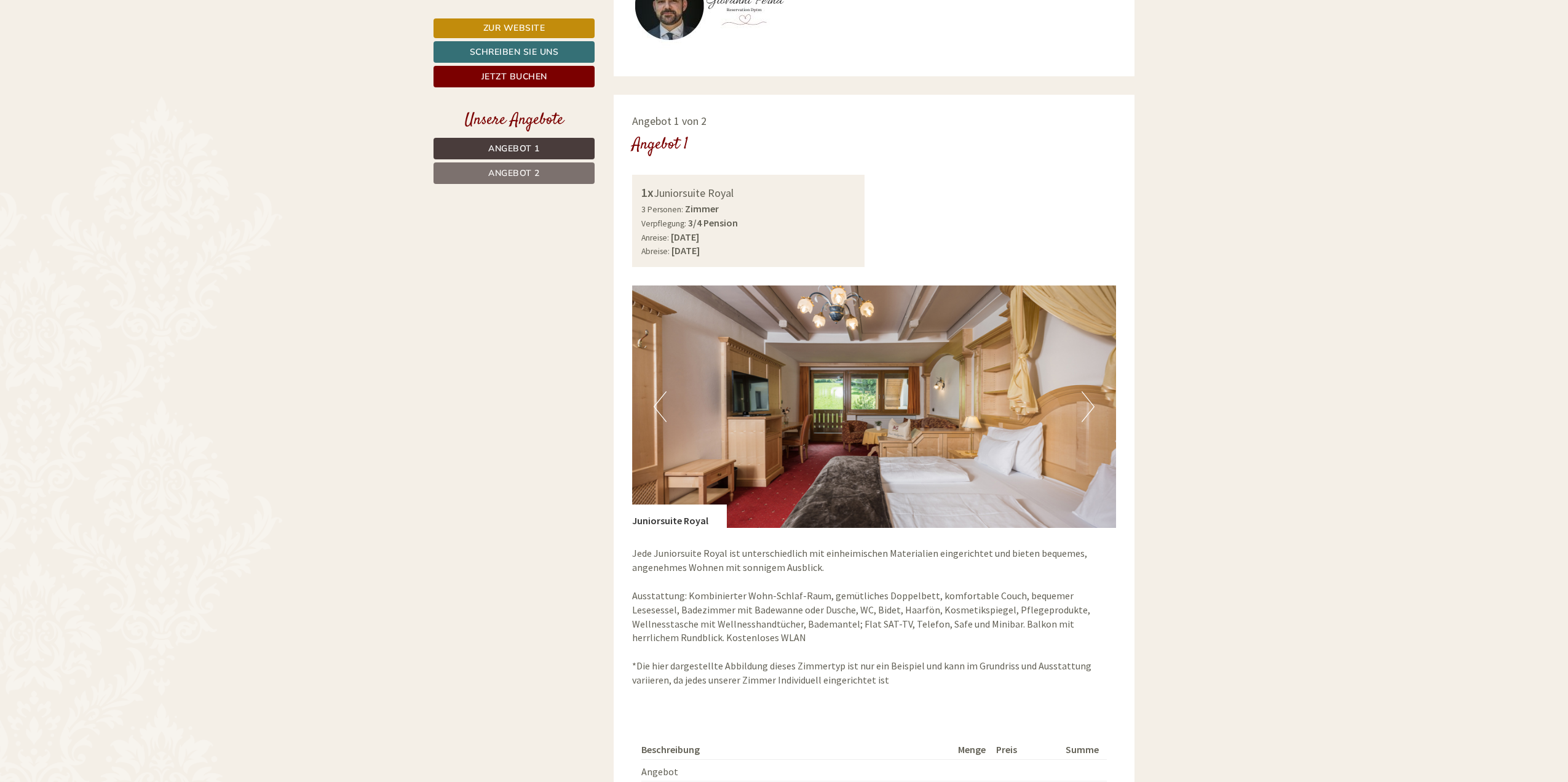
click at [1087, 417] on button "Next" at bounding box center [1088, 406] width 13 height 31
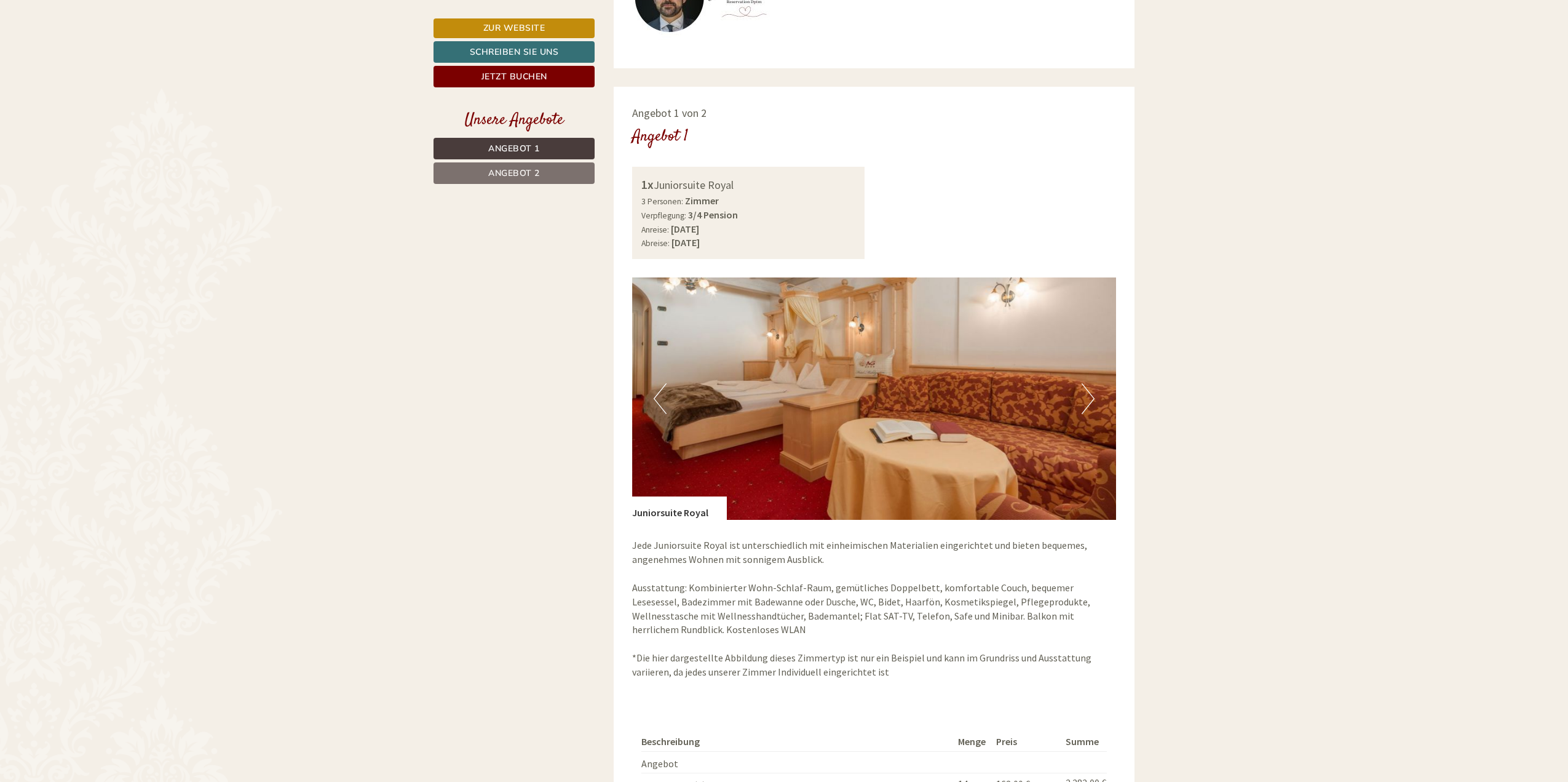
scroll to position [861, 0]
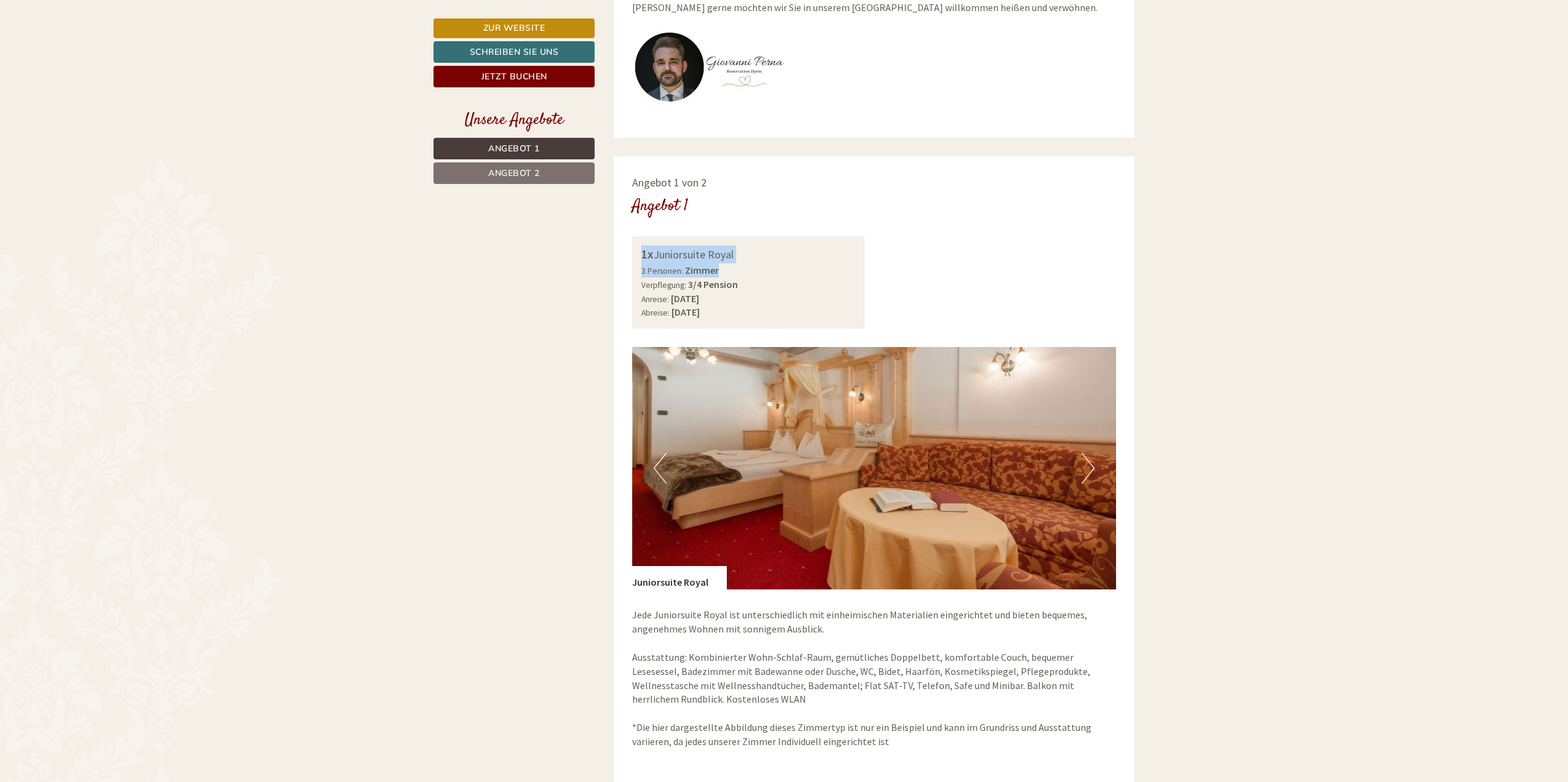
drag, startPoint x: 639, startPoint y: 250, endPoint x: 763, endPoint y: 267, distance: 125.2
click at [763, 267] on div "1x Juniorsuite Royal 3 Personen: Zimmer Verpflegung: 3/4 Pension Anreise: [DATE…" at bounding box center [749, 282] width 233 height 92
click at [757, 282] on div "3 Personen: Zimmer Verpflegung: 3/4 Pension" at bounding box center [749, 277] width 215 height 28
click at [1086, 466] on button "Next" at bounding box center [1088, 468] width 13 height 31
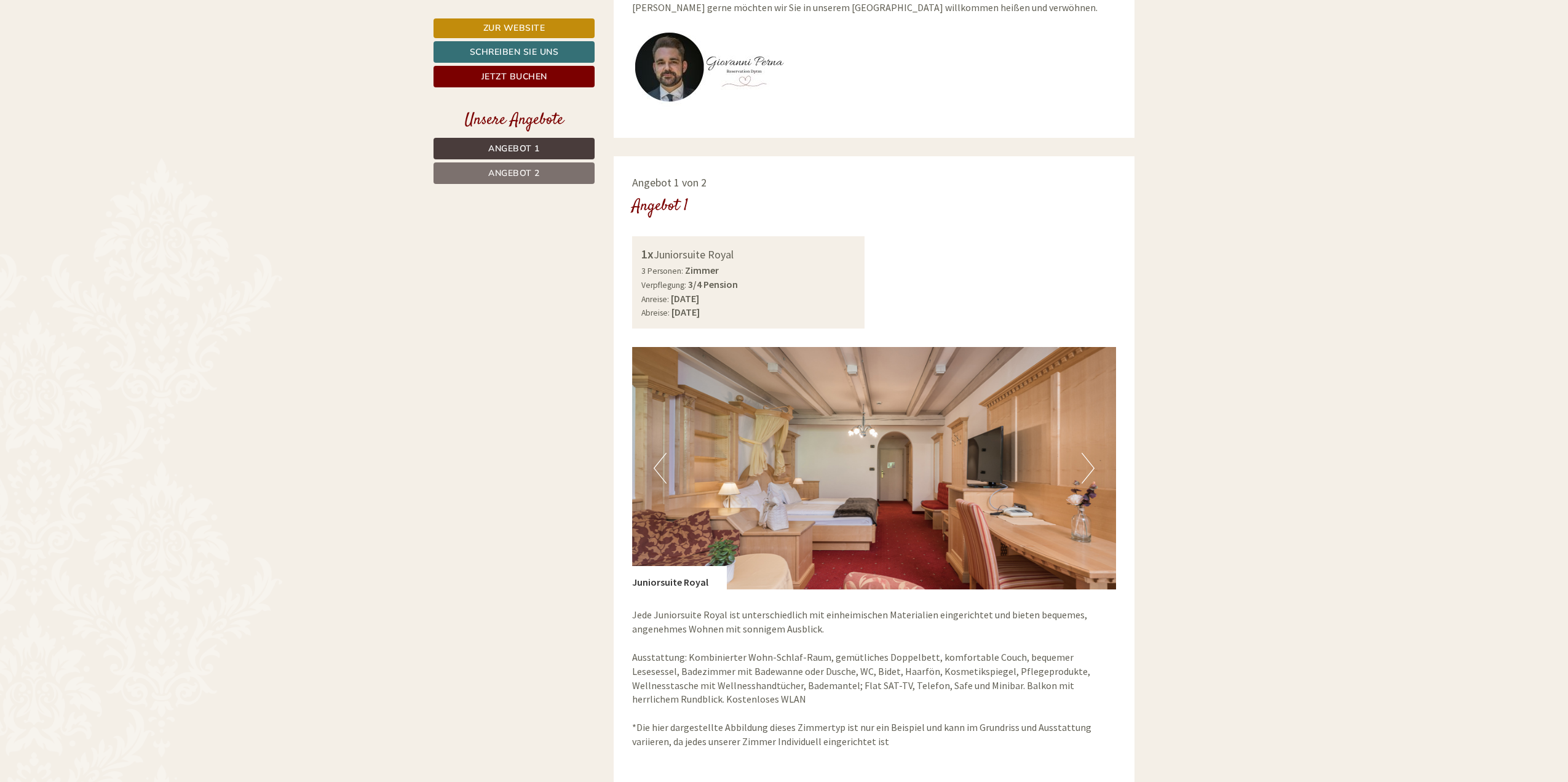
click at [1082, 473] on button "Next" at bounding box center [1088, 468] width 13 height 31
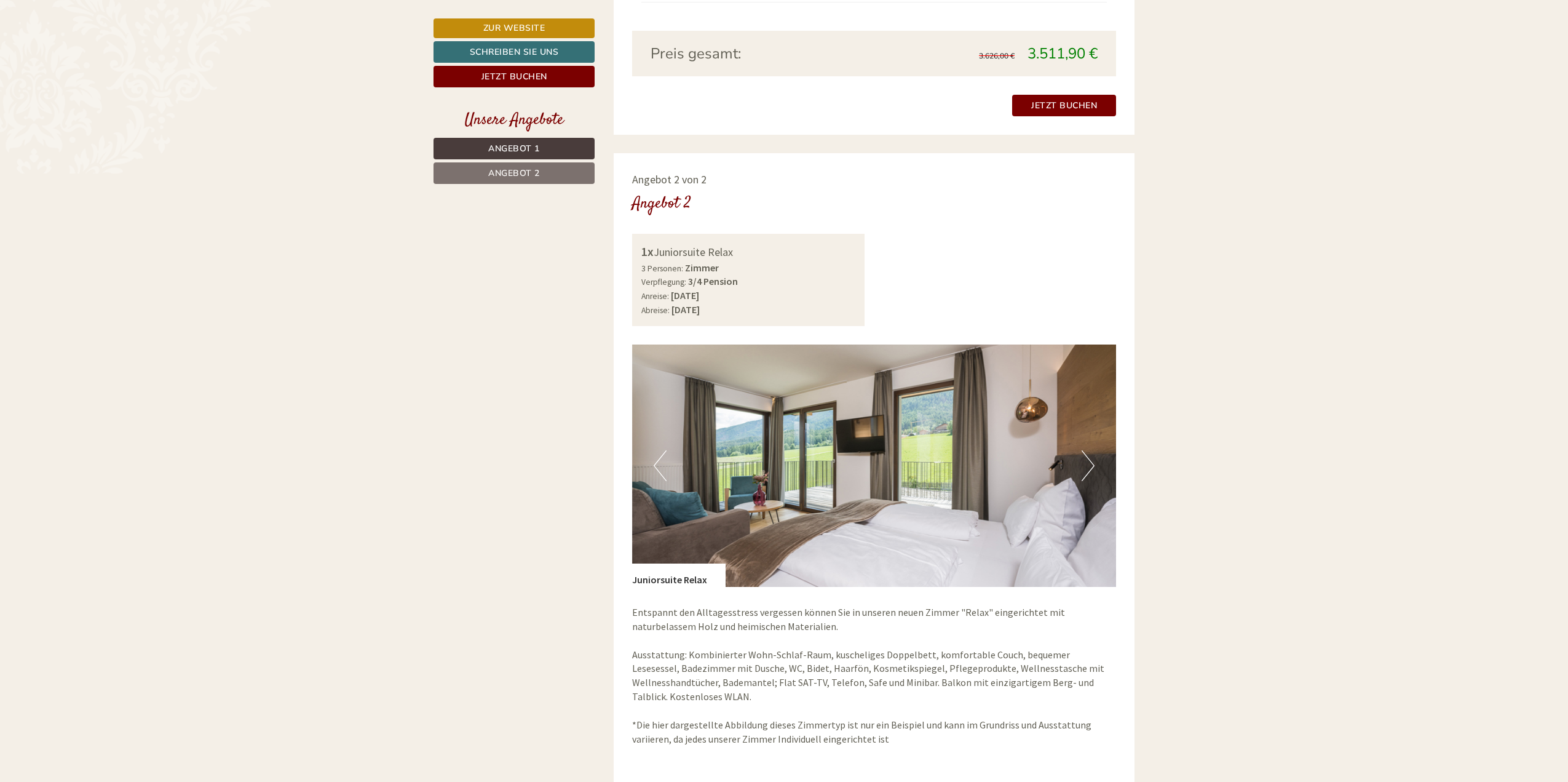
scroll to position [1846, 0]
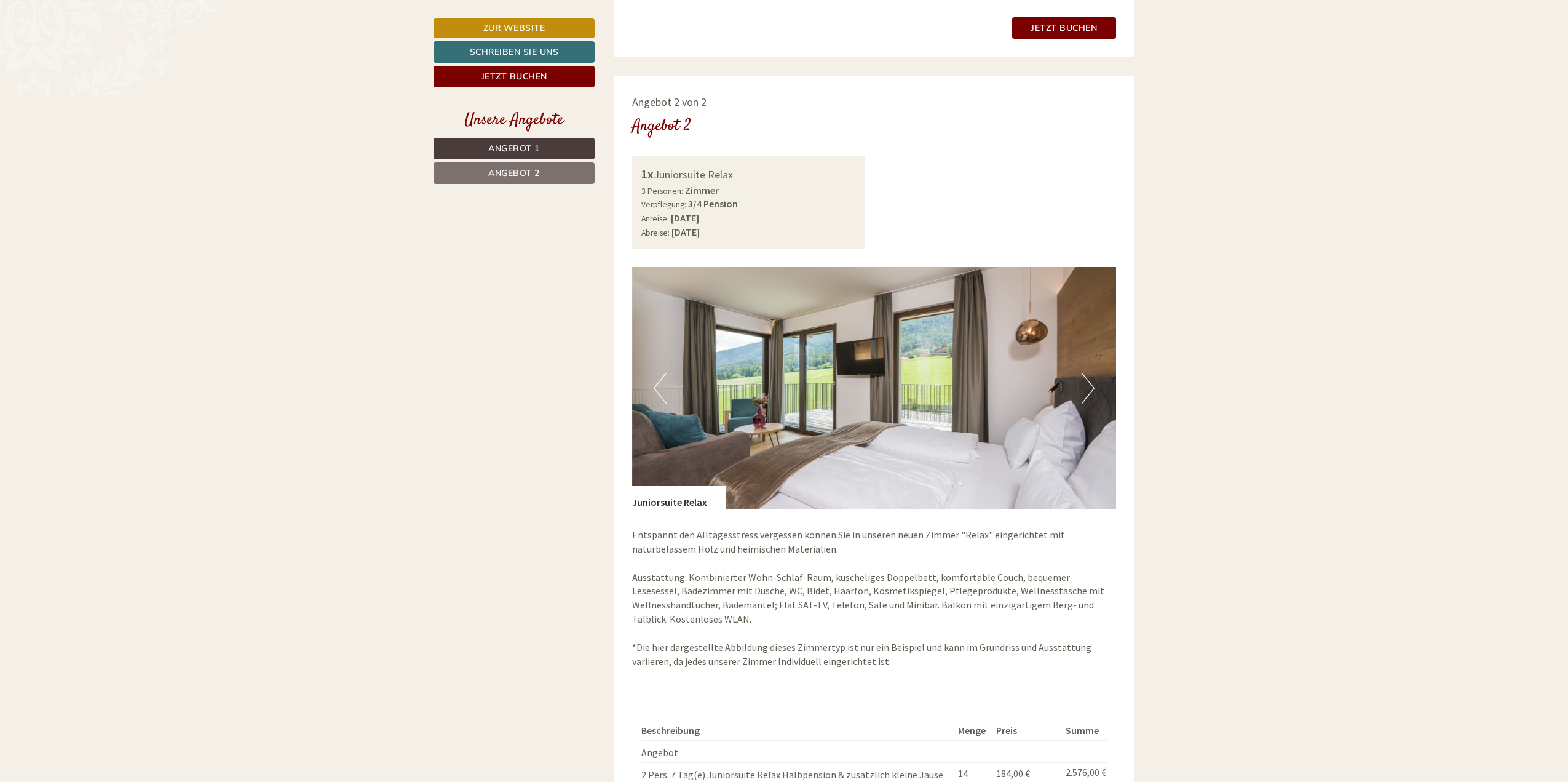
click at [1088, 392] on button "Next" at bounding box center [1088, 387] width 13 height 31
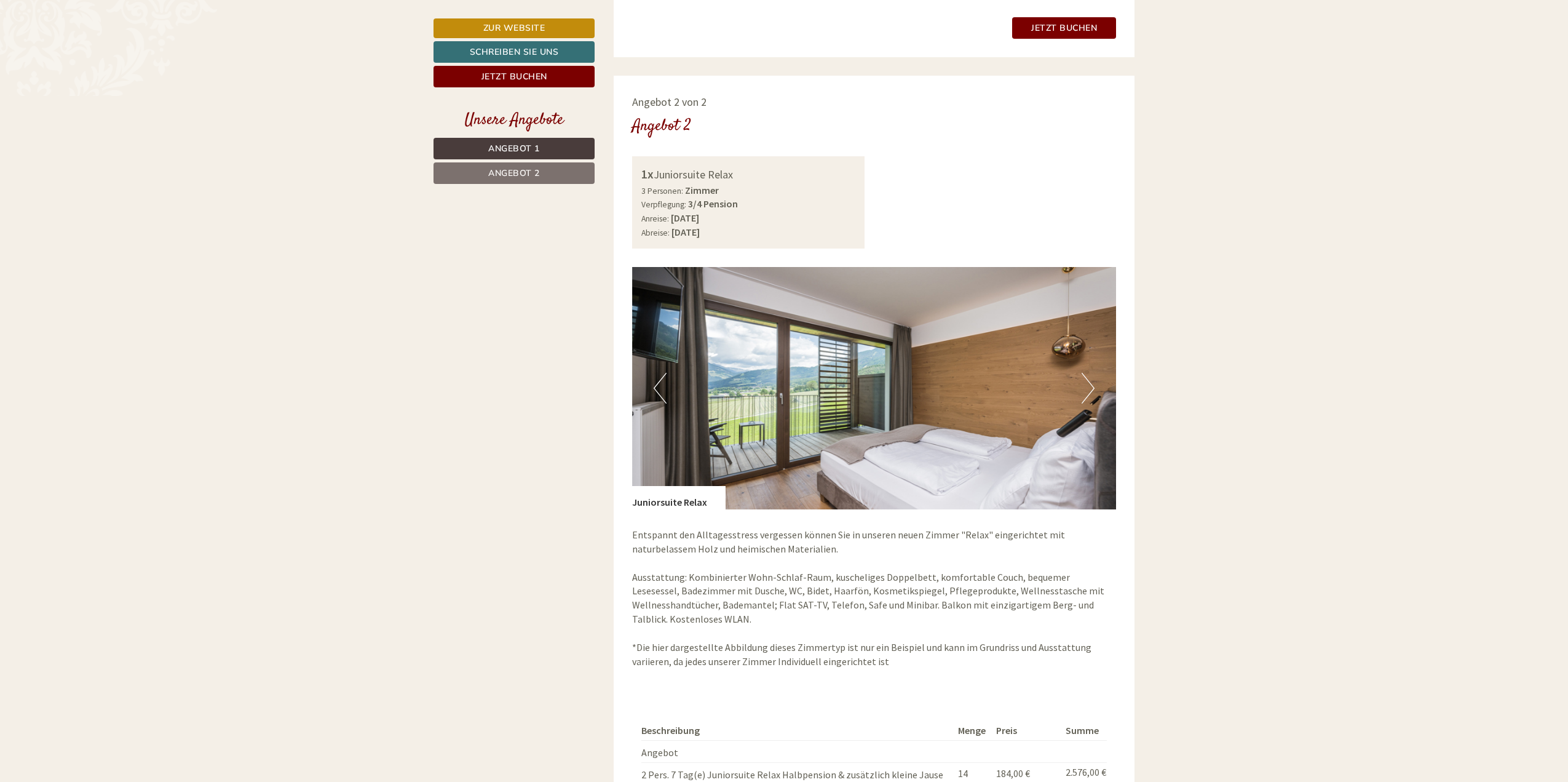
click at [1087, 392] on button "Next" at bounding box center [1088, 387] width 13 height 31
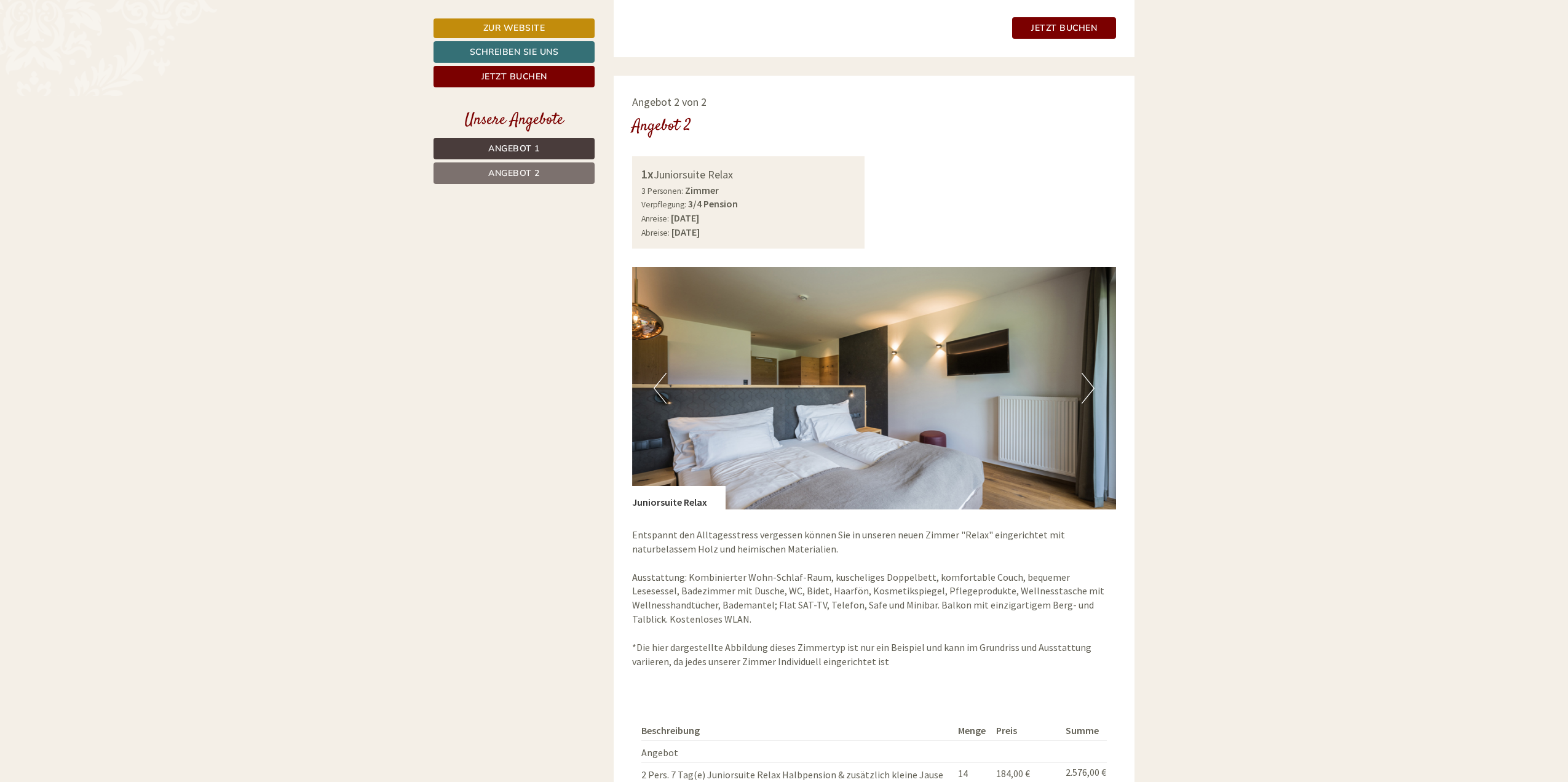
click at [1087, 392] on button "Next" at bounding box center [1088, 387] width 13 height 31
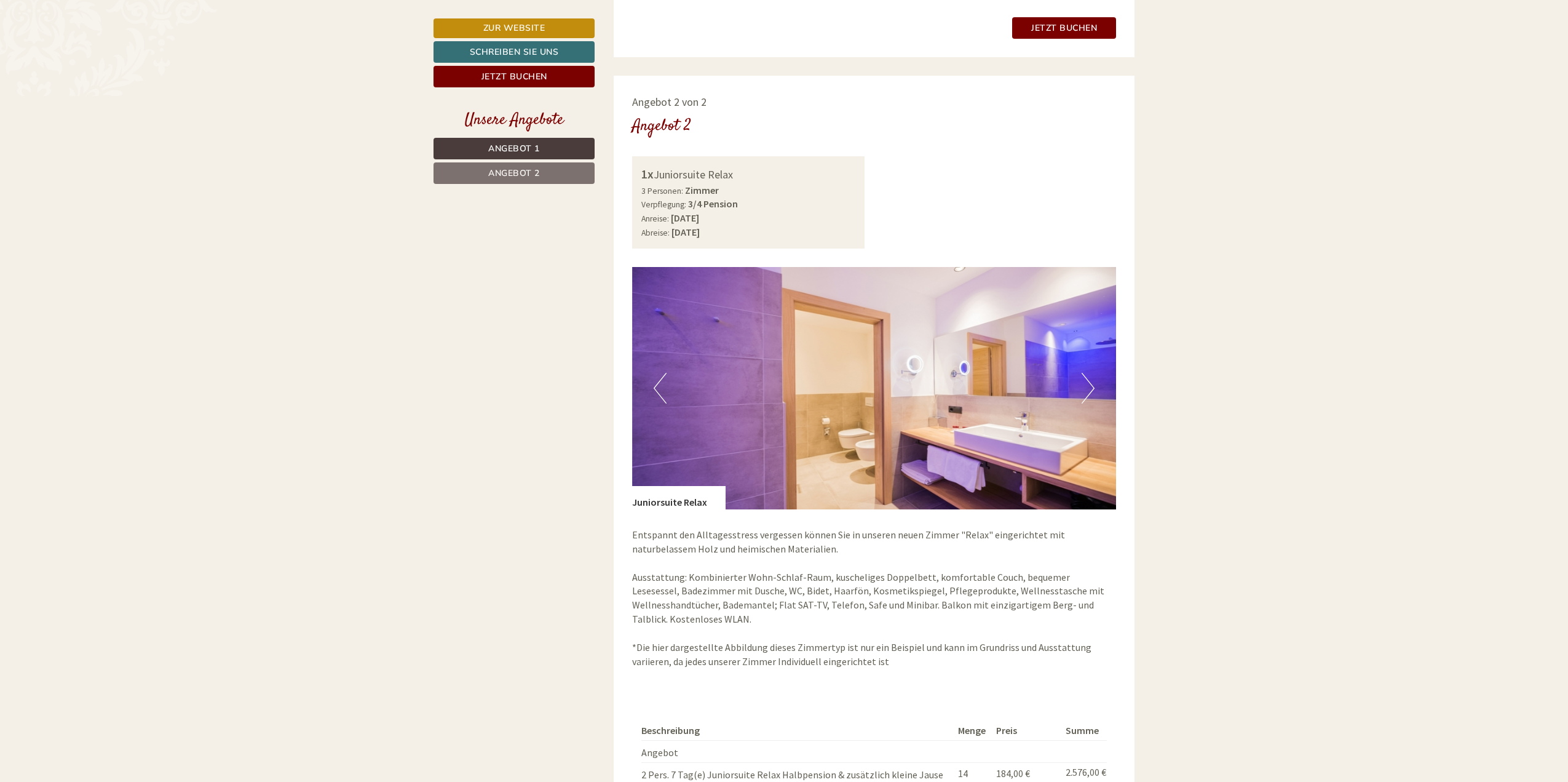
click at [1087, 392] on button "Next" at bounding box center [1088, 387] width 13 height 31
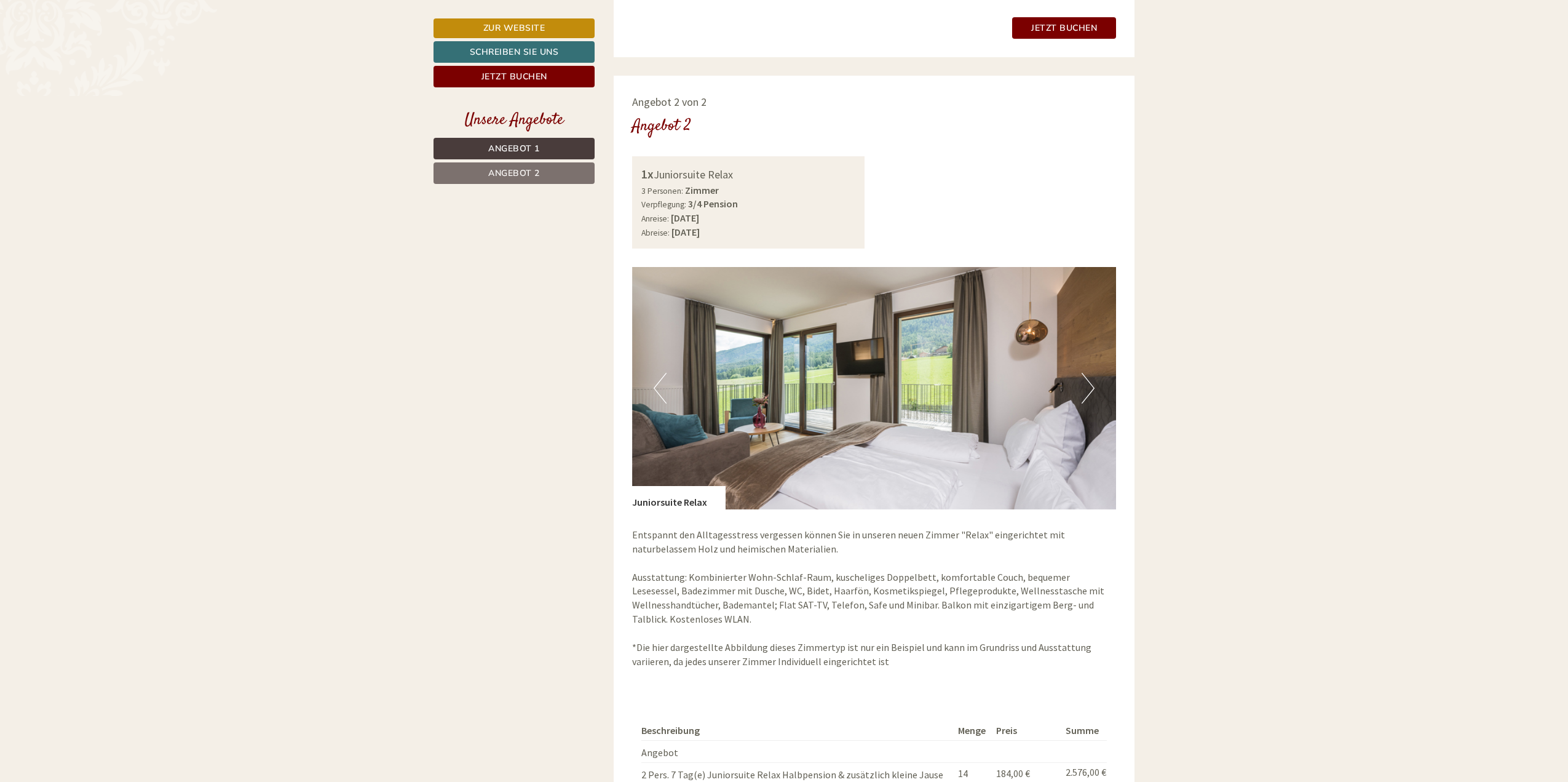
click at [1087, 392] on button "Next" at bounding box center [1088, 387] width 13 height 31
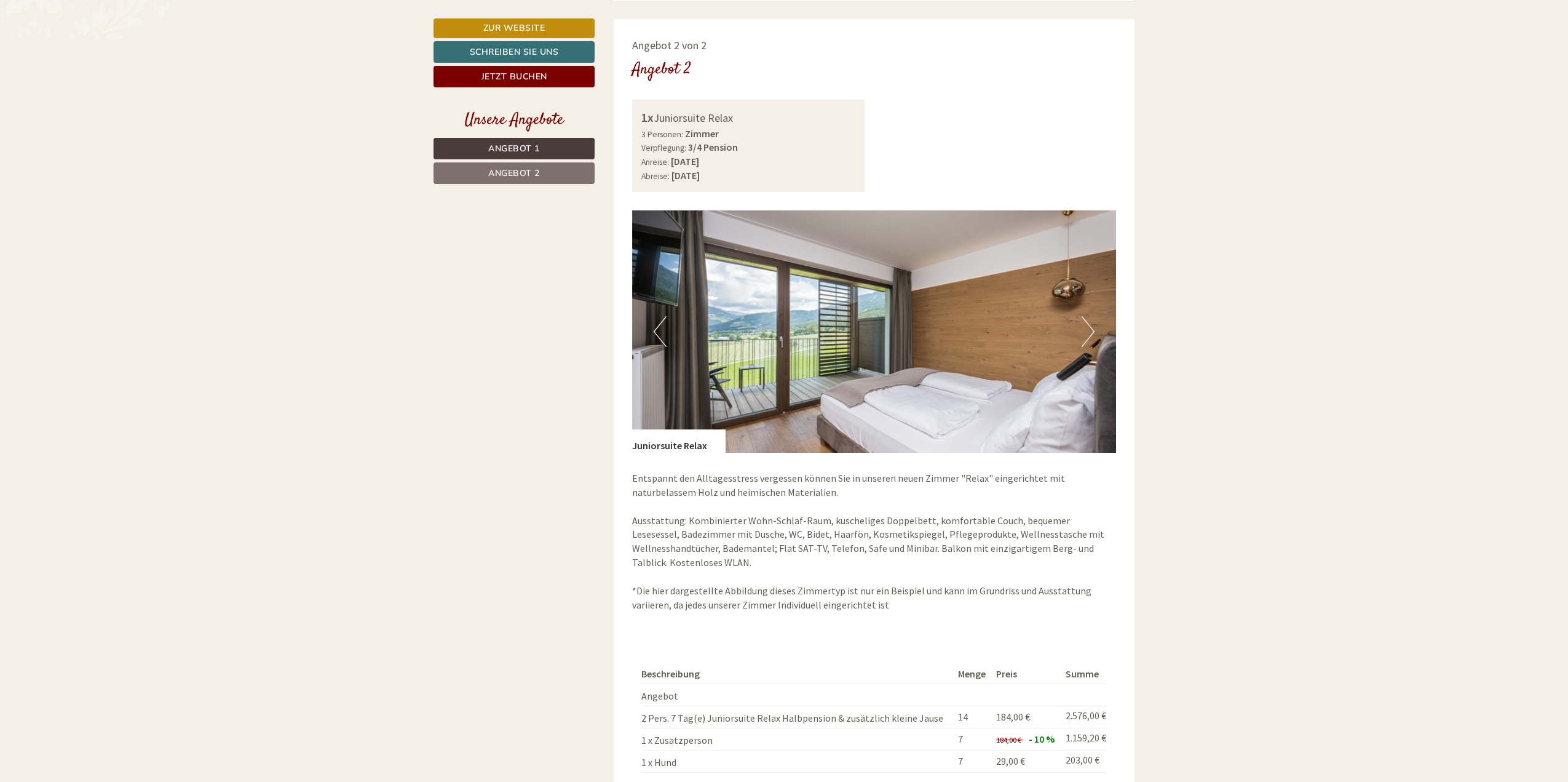
scroll to position [1723, 0]
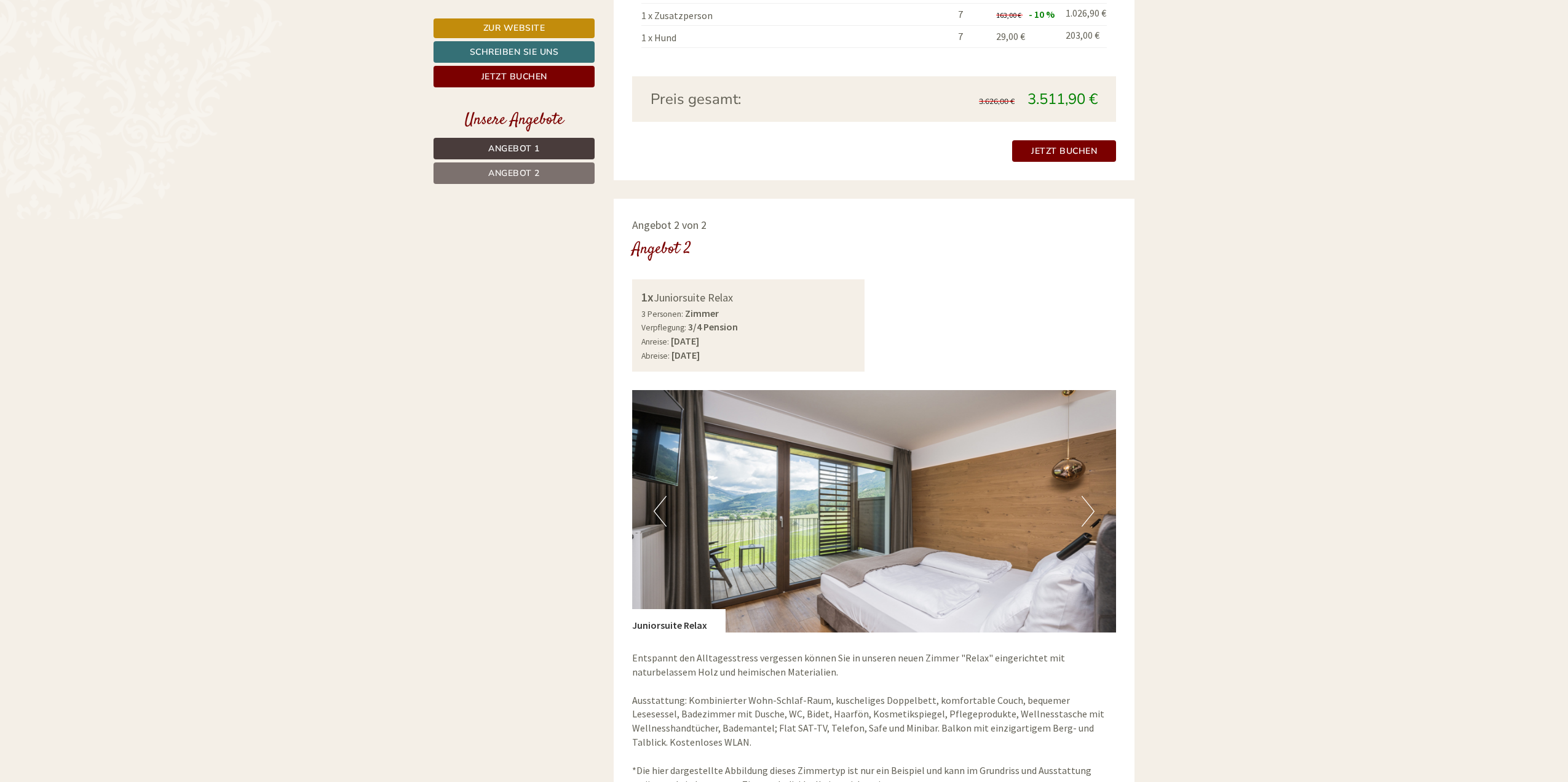
click at [1088, 510] on button "Next" at bounding box center [1088, 510] width 13 height 31
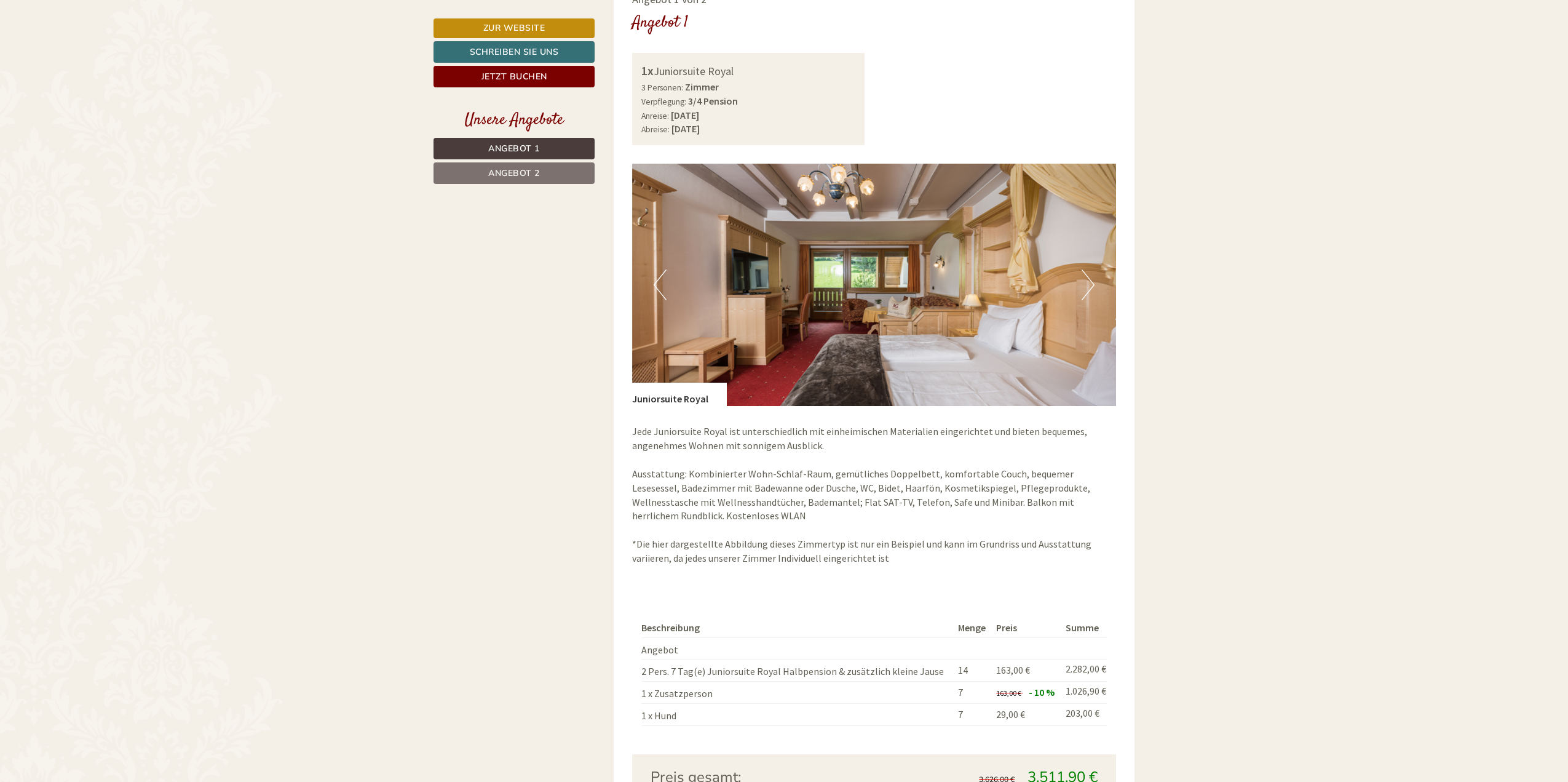
scroll to position [1046, 0]
click at [1086, 282] on button "Next" at bounding box center [1088, 283] width 13 height 31
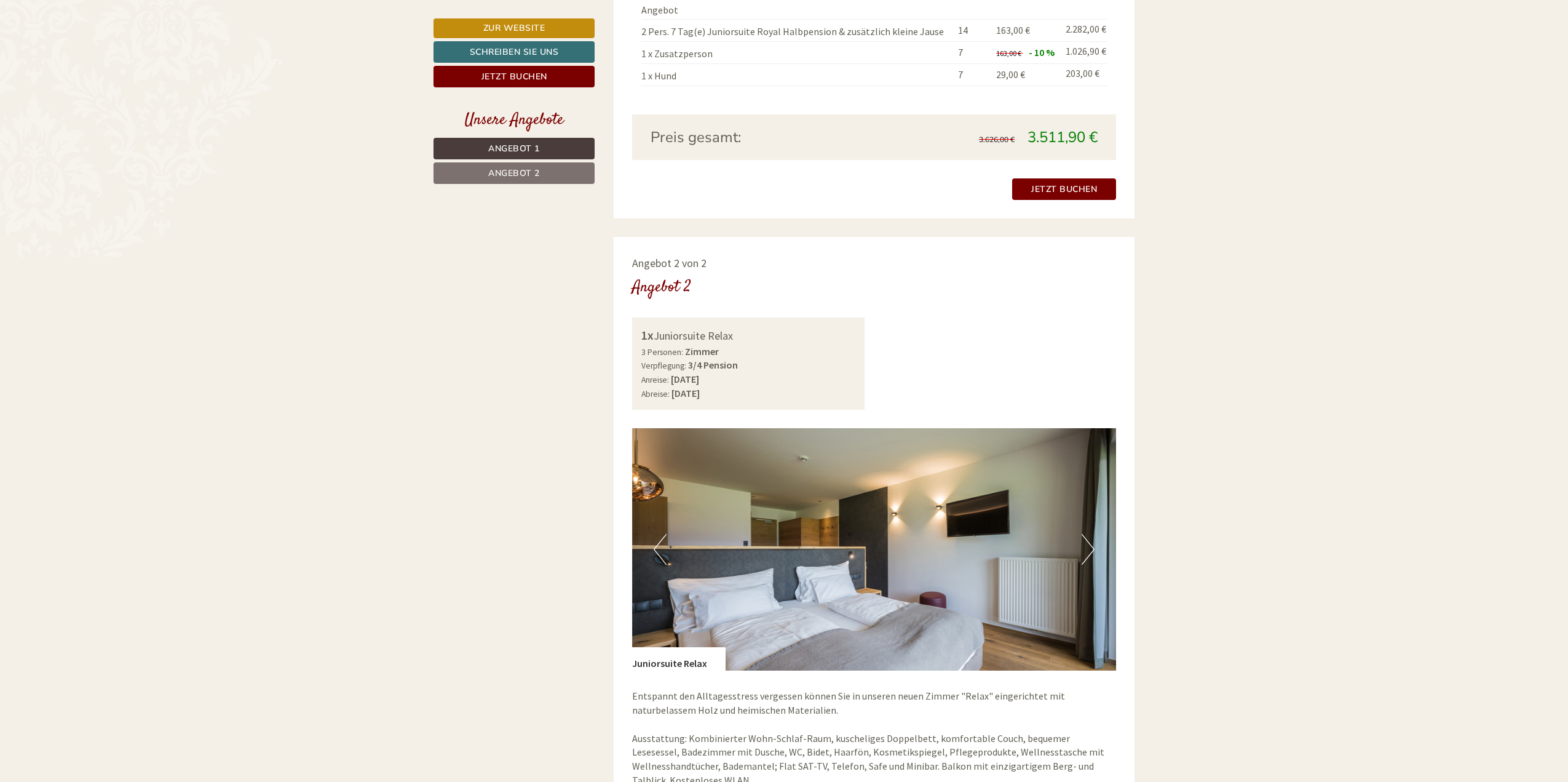
scroll to position [1723, 0]
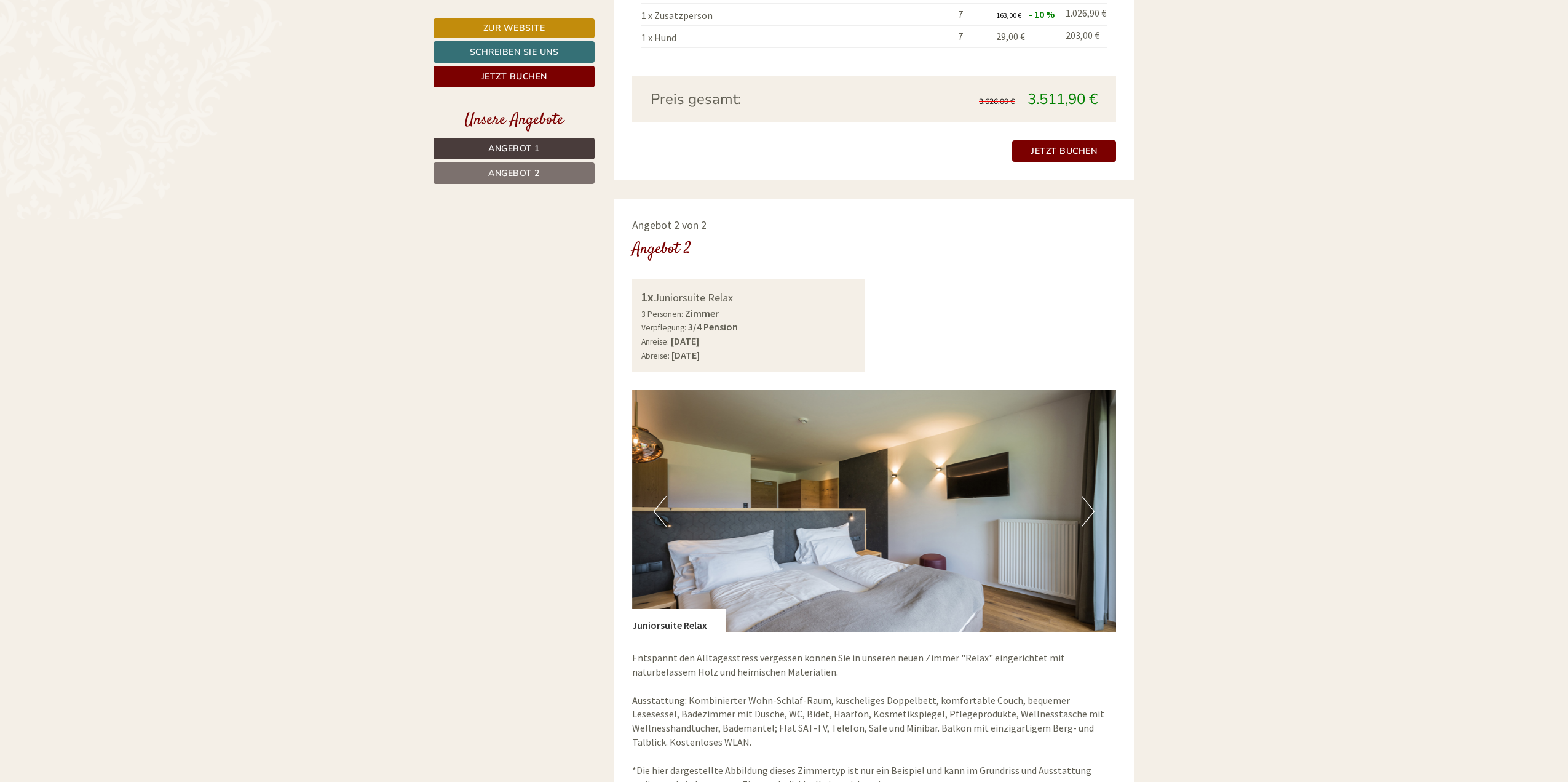
click at [1094, 507] on img at bounding box center [875, 511] width 485 height 242
click at [1081, 512] on button "Next" at bounding box center [1088, 510] width 13 height 31
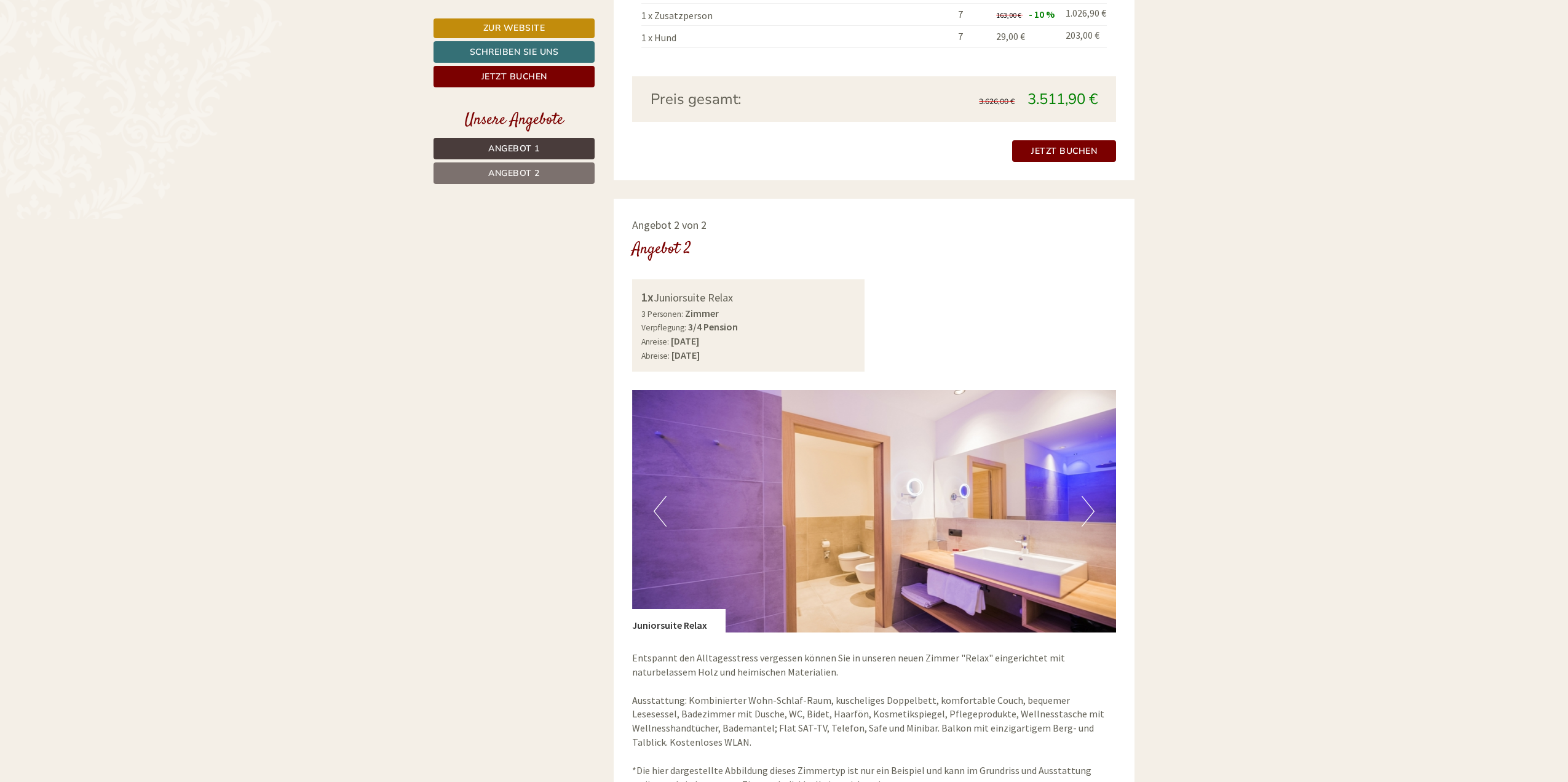
click at [1085, 512] on button "Next" at bounding box center [1088, 510] width 13 height 31
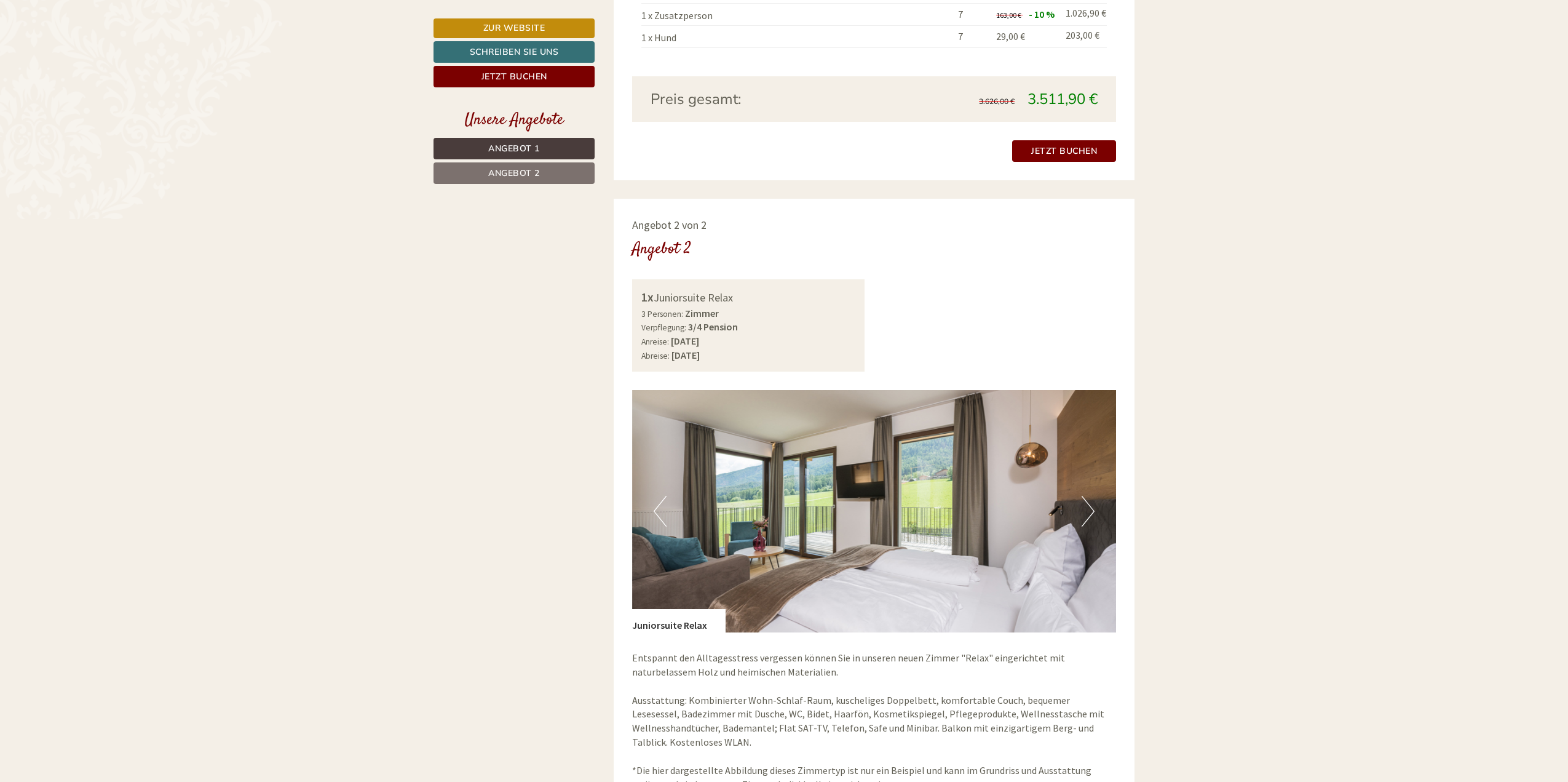
click at [1086, 512] on button "Next" at bounding box center [1088, 510] width 13 height 31
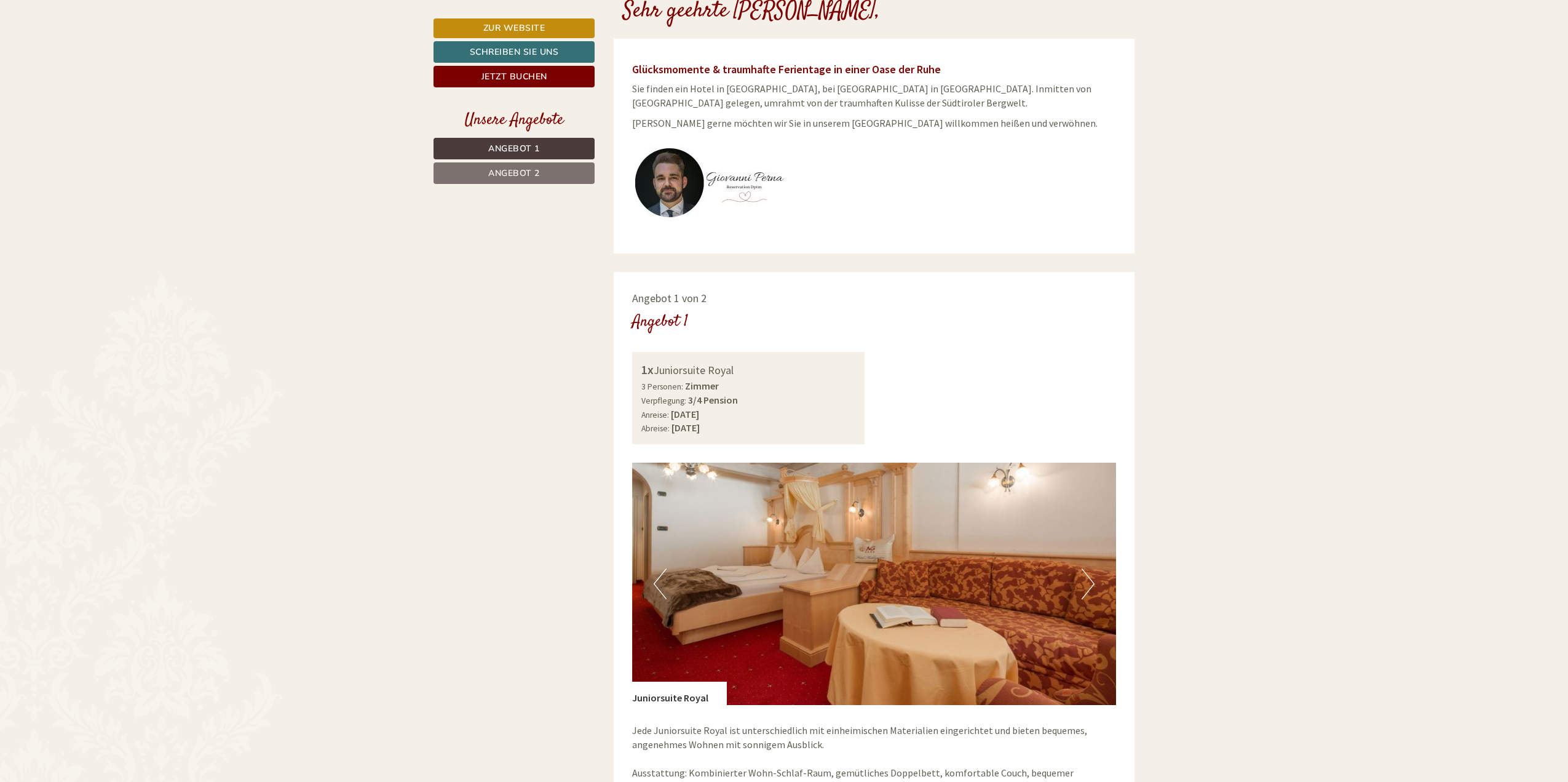
scroll to position [800, 0]
